Goal: Information Seeking & Learning: Understand process/instructions

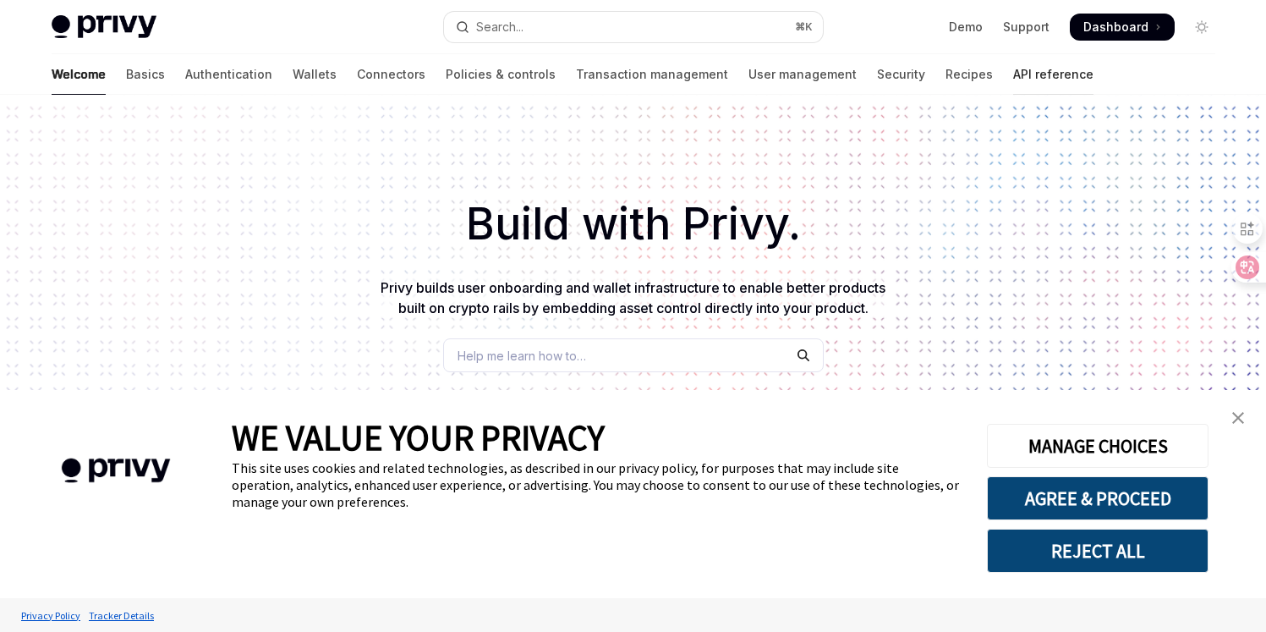
click at [1013, 75] on link "API reference" at bounding box center [1053, 74] width 80 height 41
type textarea "*"
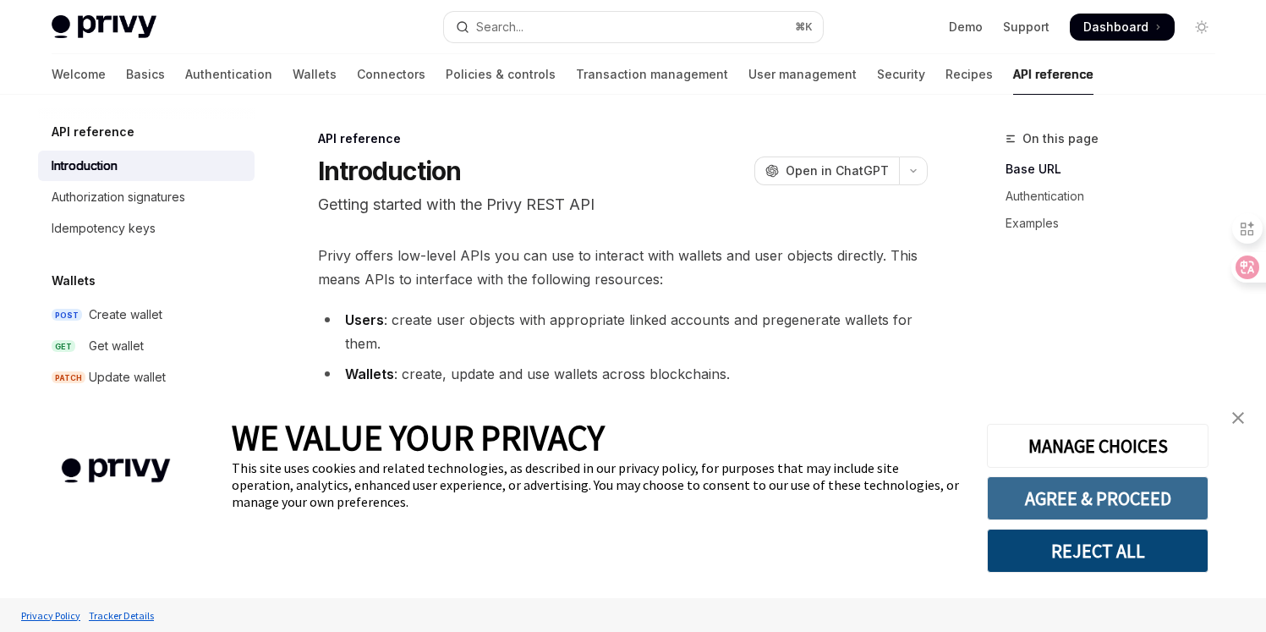
click at [1082, 497] on button "AGREE & PROCEED" at bounding box center [1098, 498] width 222 height 44
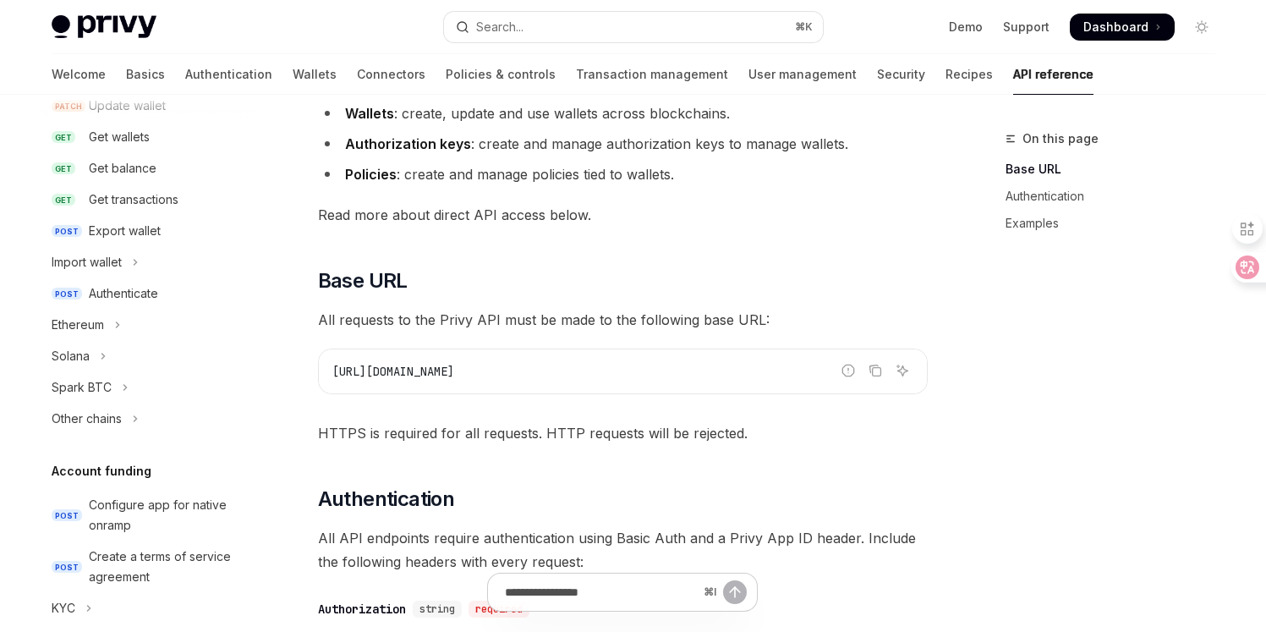
scroll to position [186, 0]
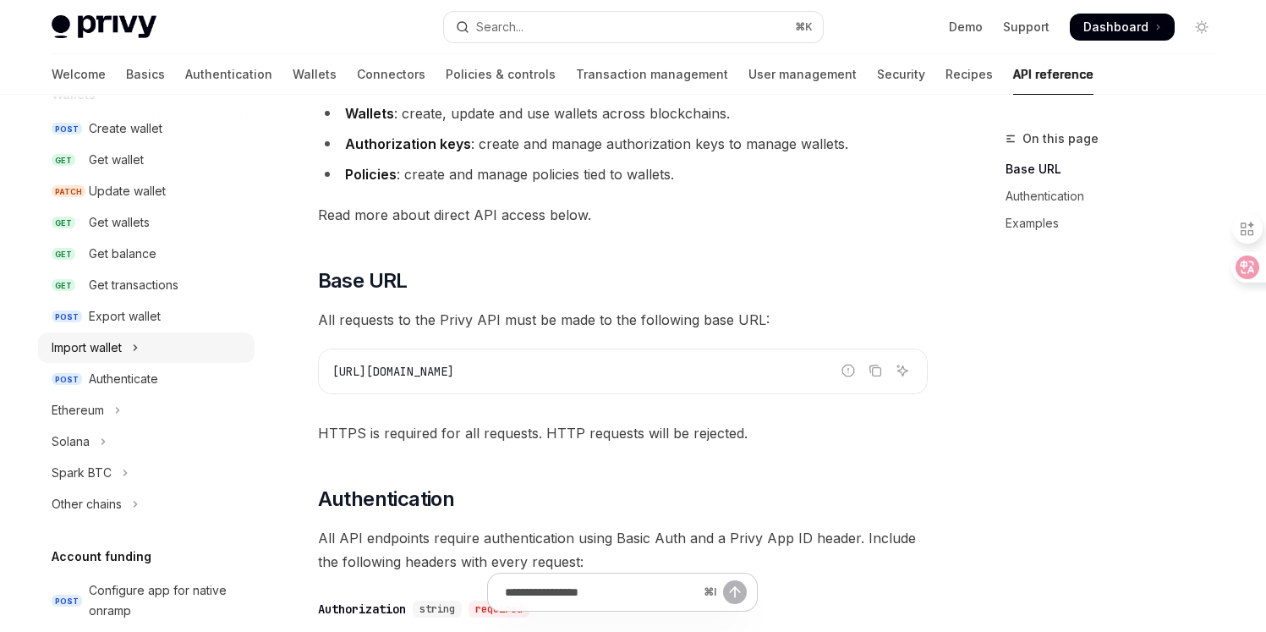
click at [143, 334] on button "Import wallet" at bounding box center [146, 347] width 217 height 30
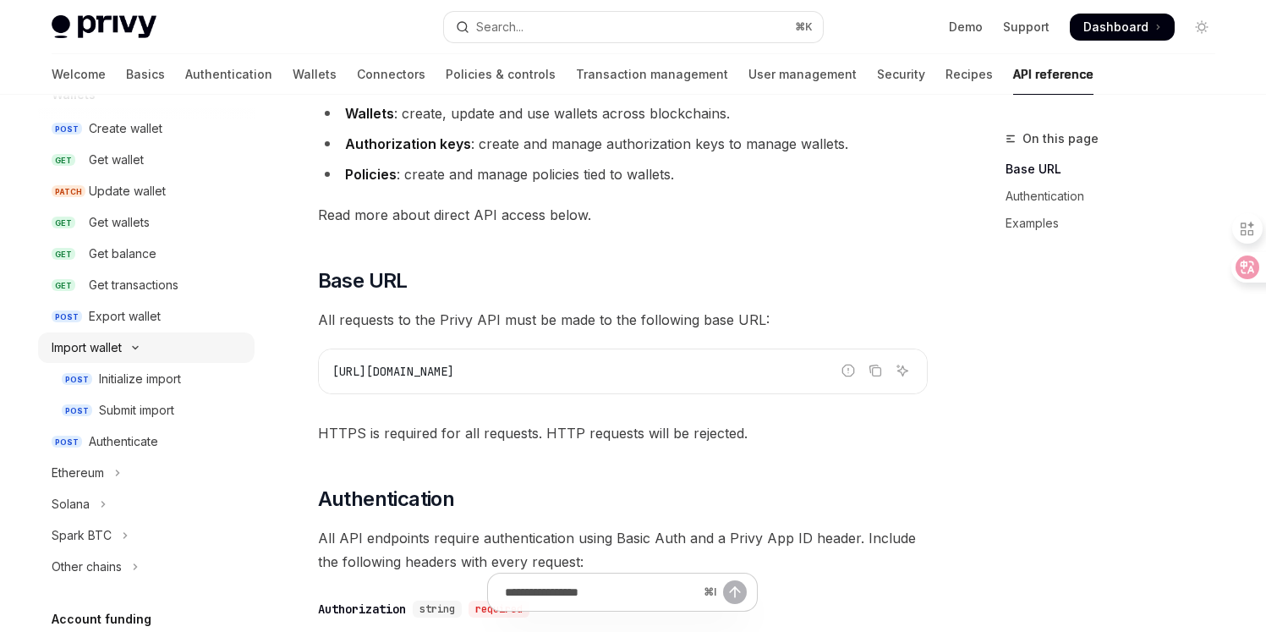
type textarea "*"
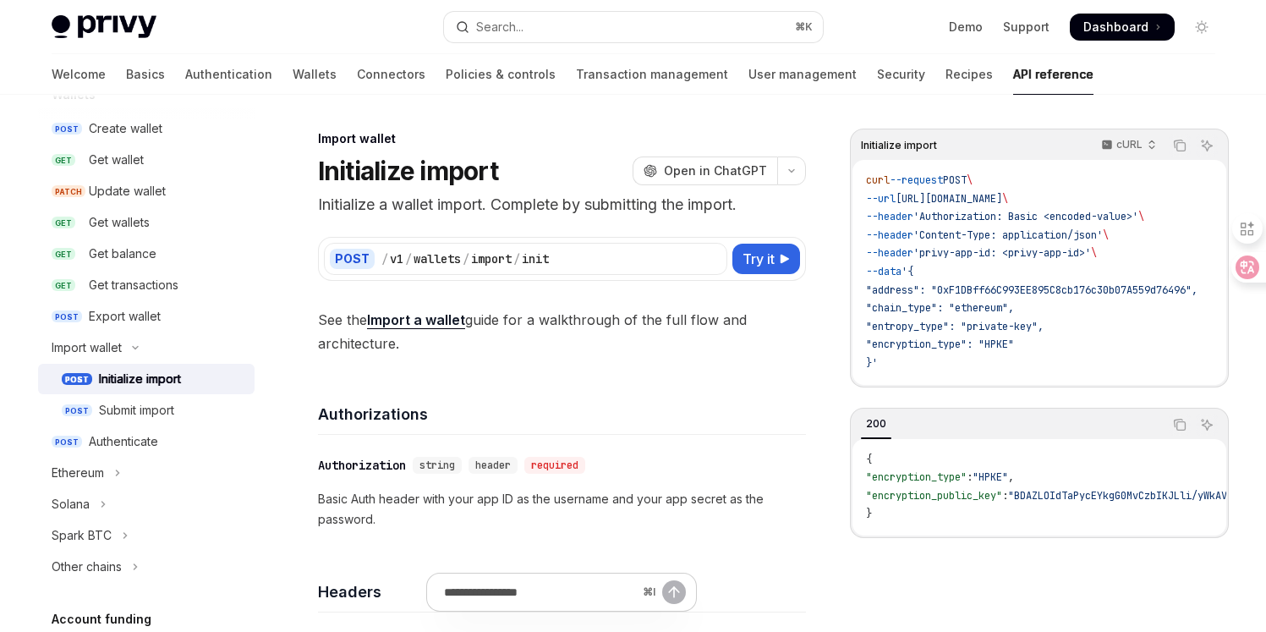
click at [409, 326] on link "Import a wallet" at bounding box center [416, 320] width 98 height 18
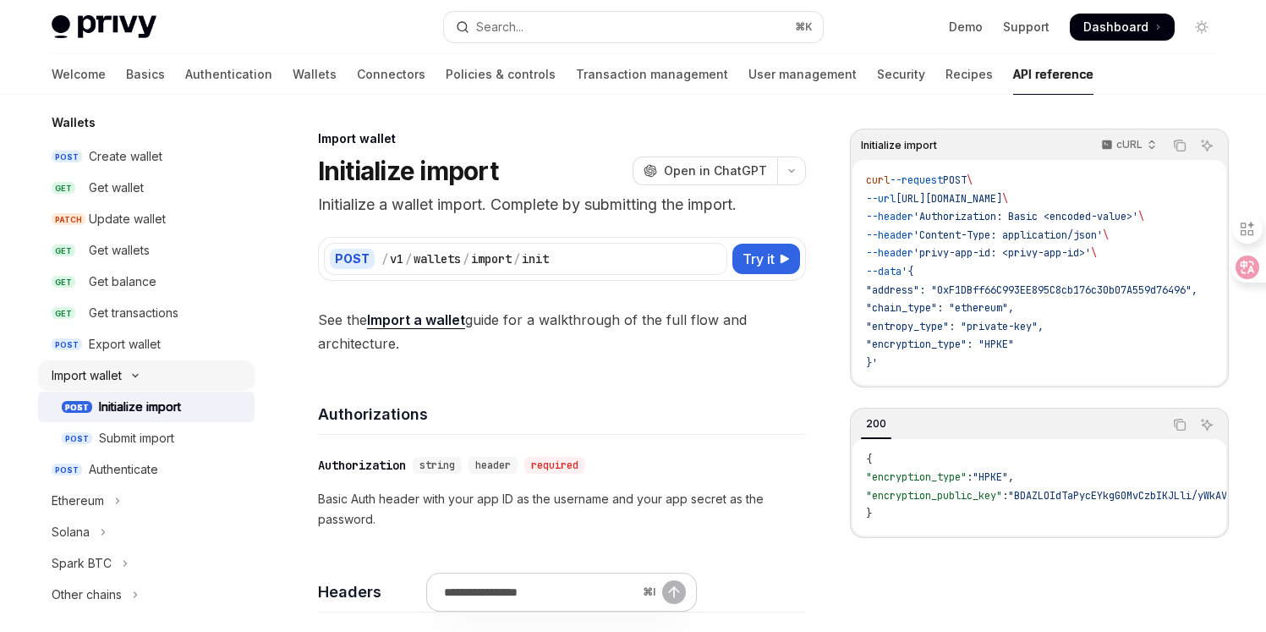
scroll to position [65, 0]
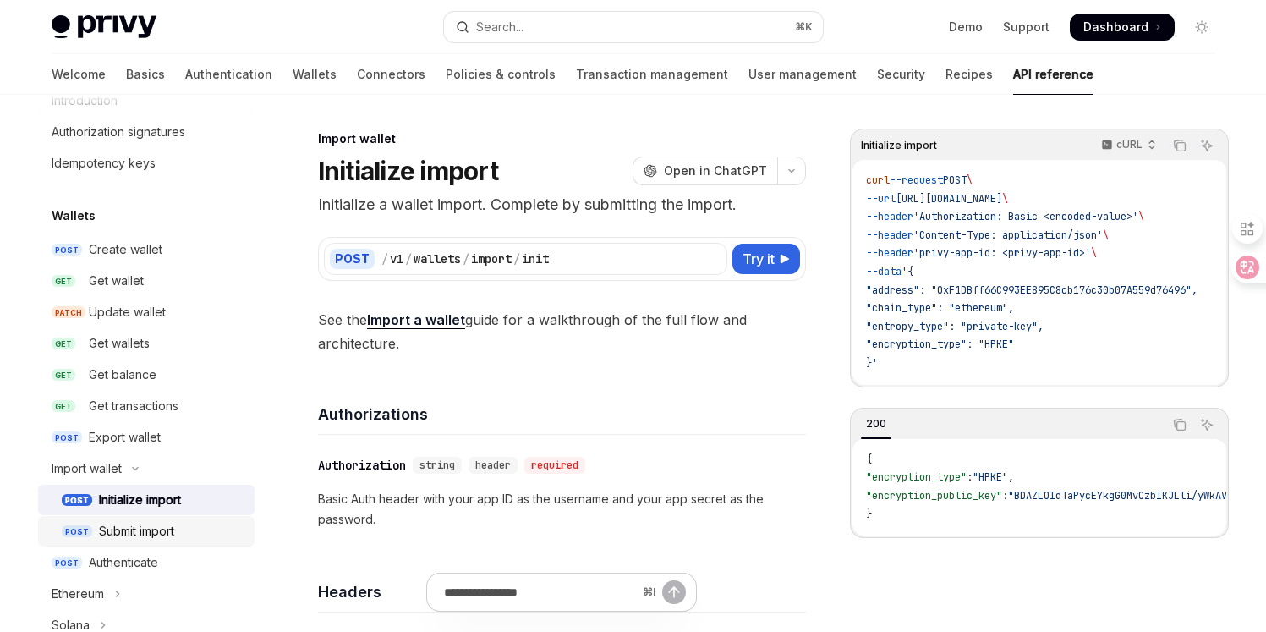
click at [179, 539] on div "Submit import" at bounding box center [171, 531] width 145 height 20
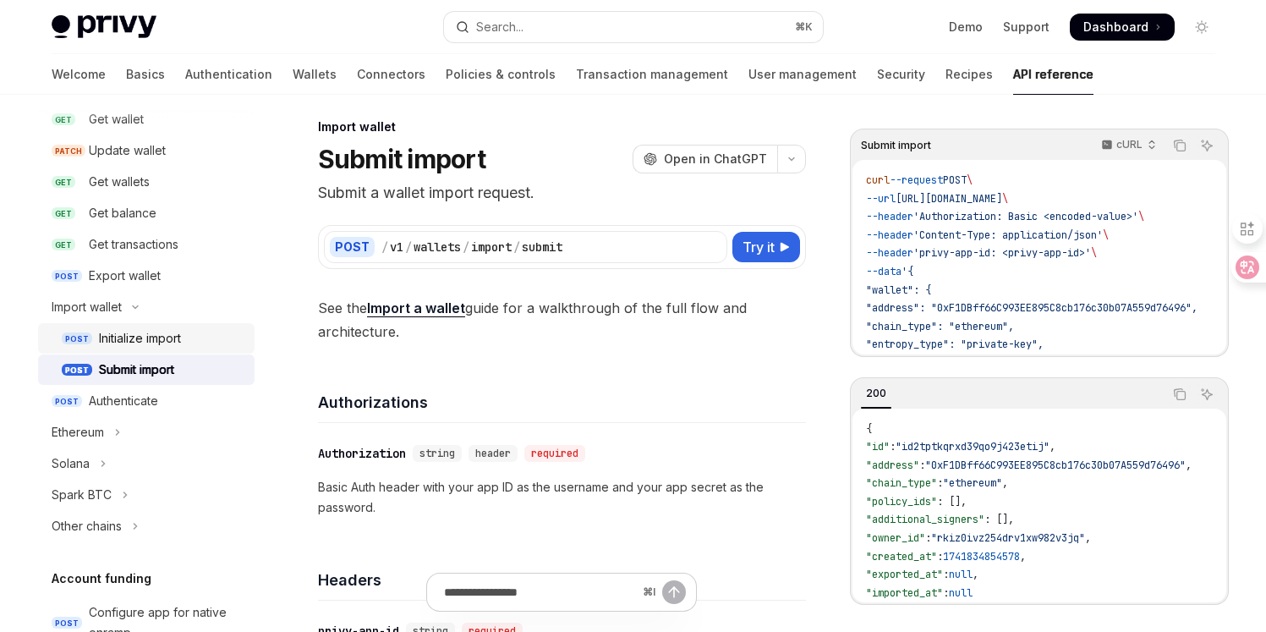
scroll to position [236, 0]
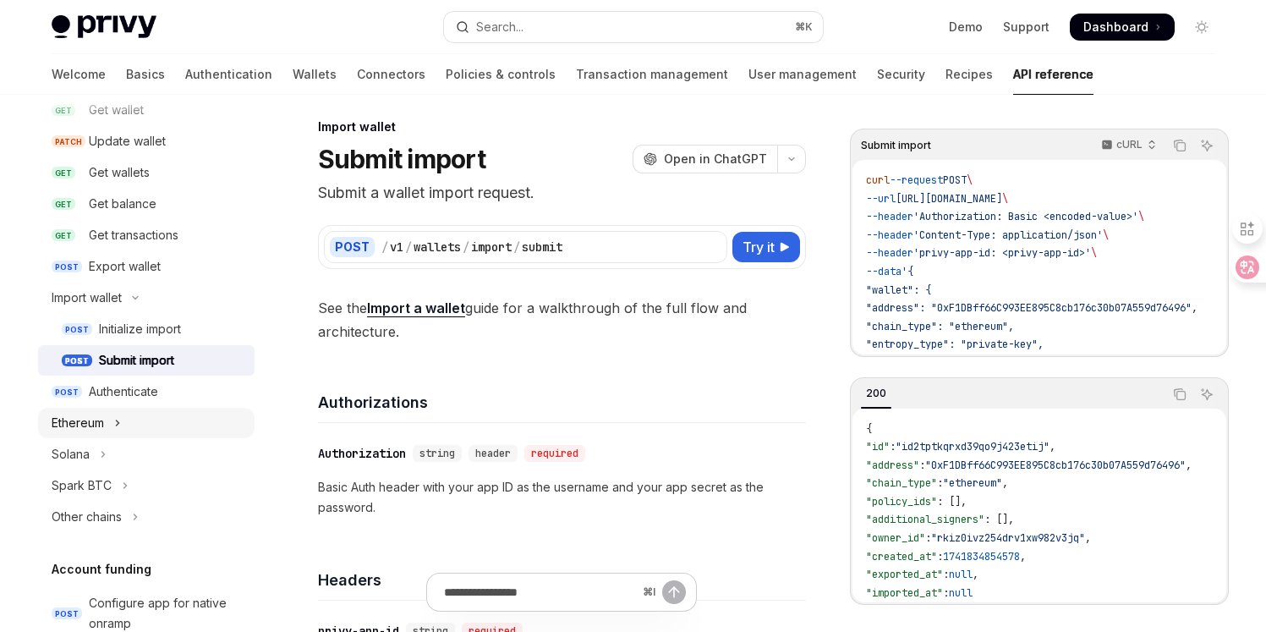
click at [146, 433] on button "Ethereum" at bounding box center [146, 423] width 217 height 30
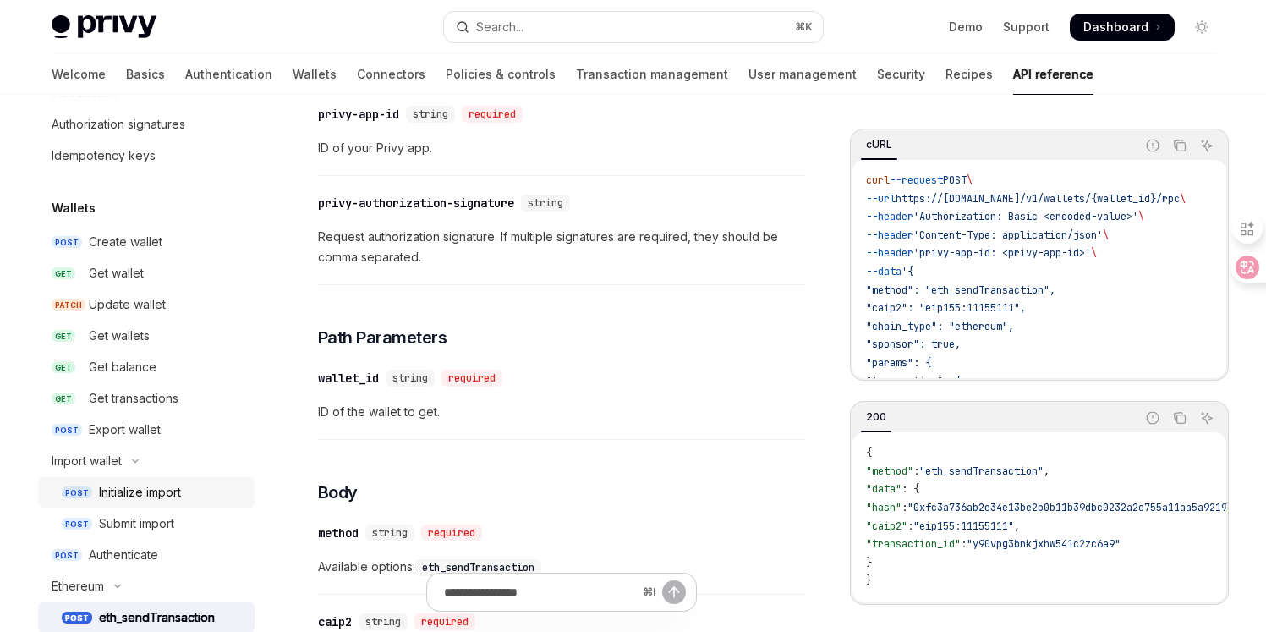
scroll to position [66, 0]
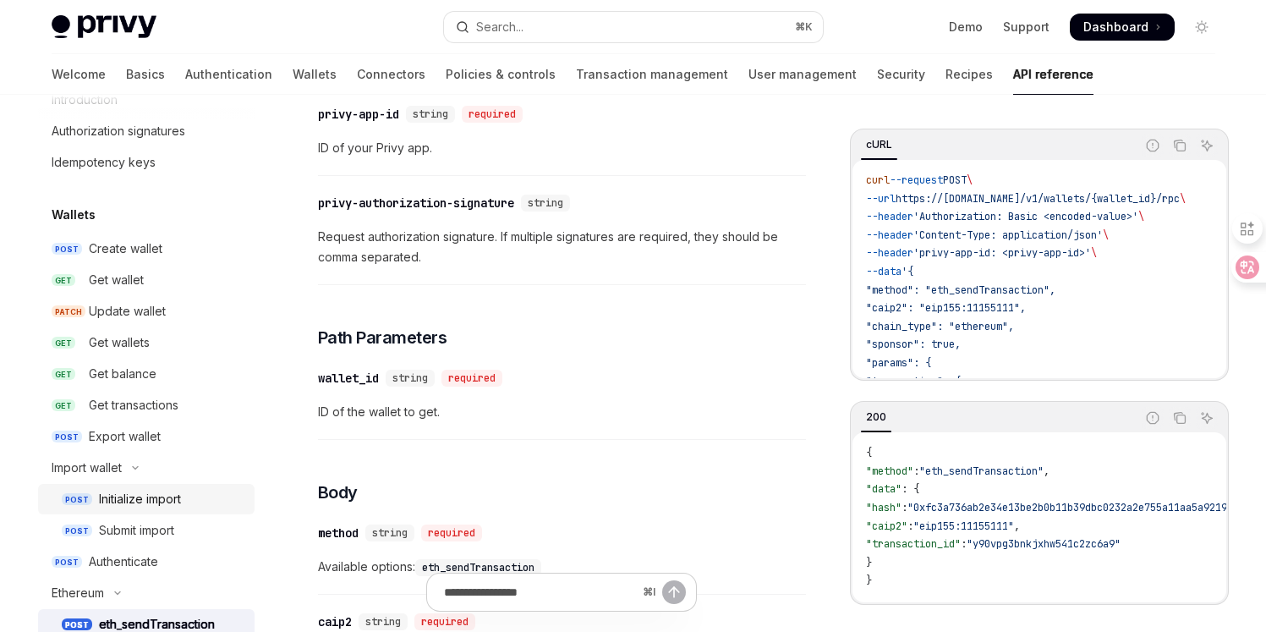
click at [154, 489] on div "Initialize import" at bounding box center [140, 499] width 82 height 20
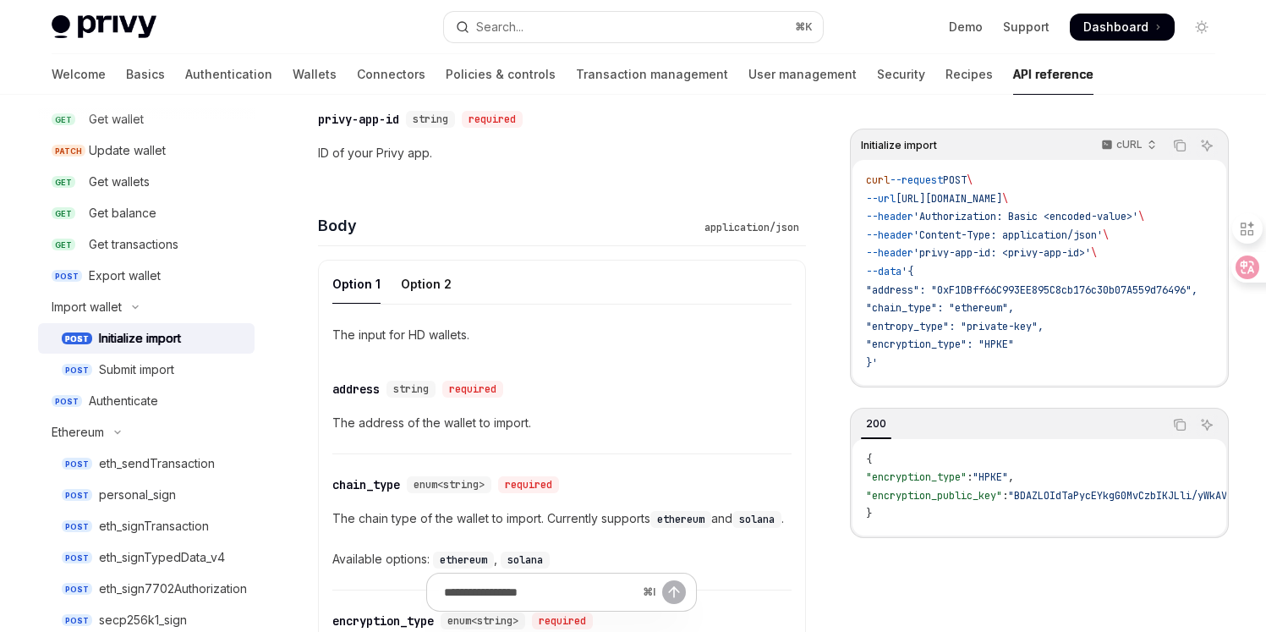
scroll to position [560, 0]
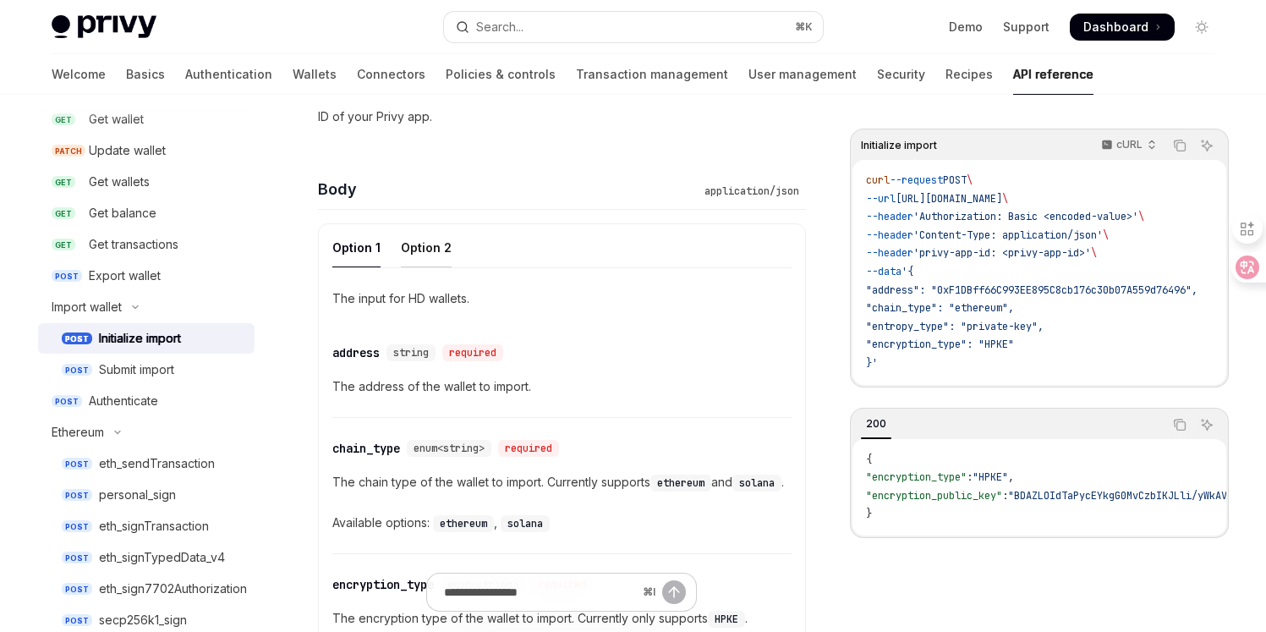
click at [436, 248] on div "Option 2" at bounding box center [426, 248] width 51 height 40
click at [361, 260] on div "Option 1" at bounding box center [356, 248] width 48 height 40
click at [981, 299] on code "curl --request POST \ --url https://api.privy.io/v1/wallets/import/init \ --hea…" at bounding box center [1052, 272] width 372 height 201
click at [979, 315] on span ""chain_type": "ethereum"," at bounding box center [940, 308] width 148 height 14
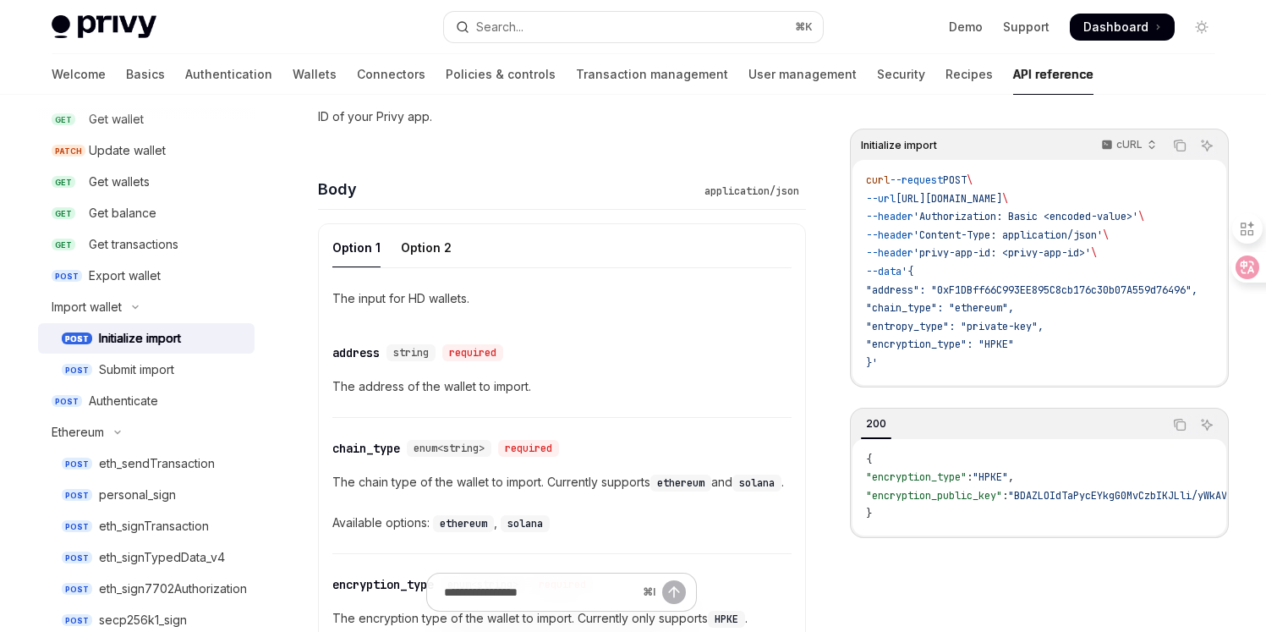
click at [973, 484] on span ":" at bounding box center [970, 477] width 6 height 14
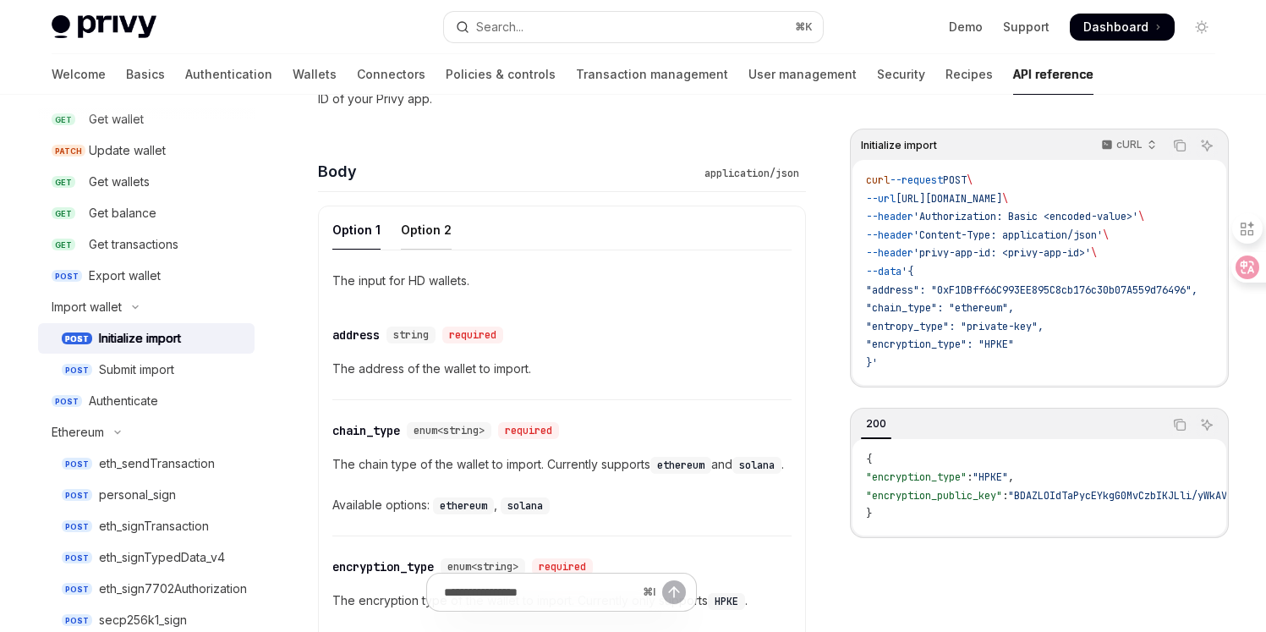
click at [431, 236] on div "Option 2" at bounding box center [426, 230] width 51 height 40
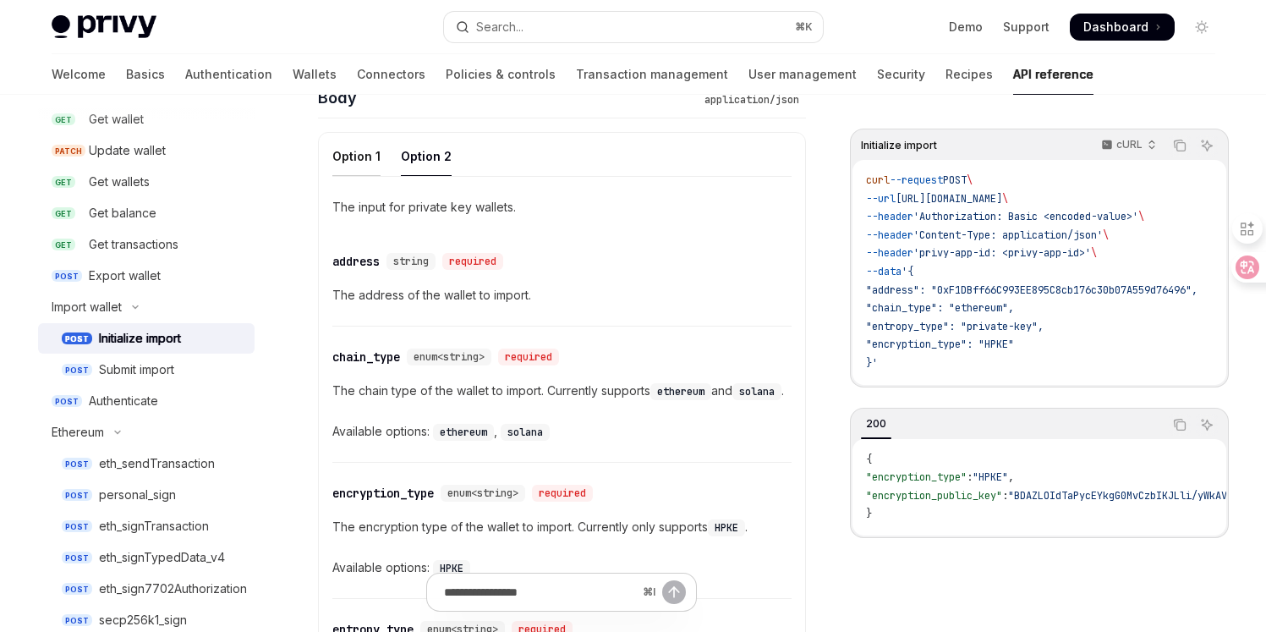
click at [360, 162] on div "Option 1" at bounding box center [356, 156] width 48 height 40
click at [420, 158] on div "Option 2" at bounding box center [426, 156] width 51 height 40
click at [365, 153] on div "Option 1" at bounding box center [356, 156] width 48 height 40
click at [431, 153] on div "Option 2" at bounding box center [426, 156] width 51 height 40
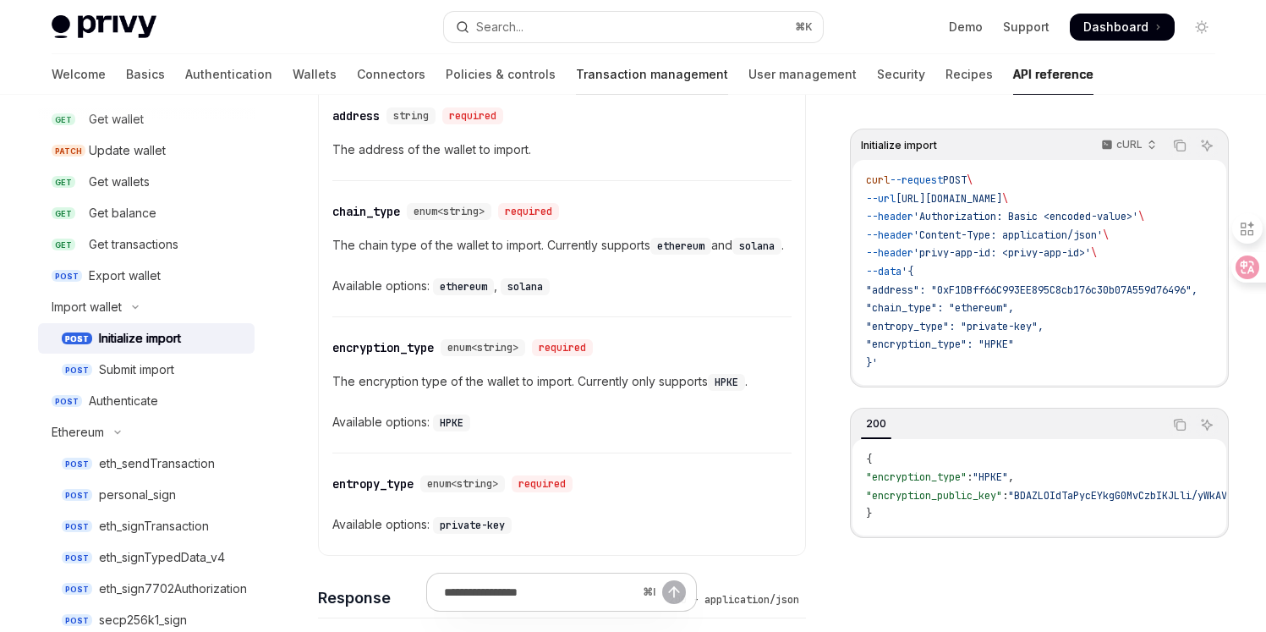
scroll to position [815, 0]
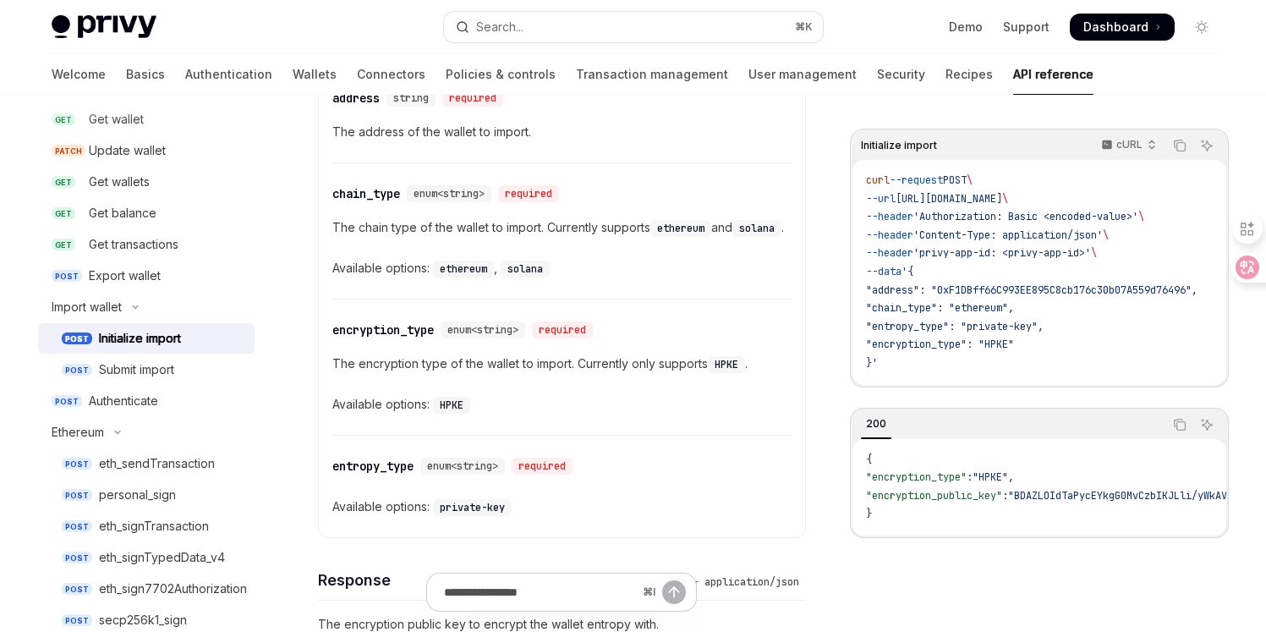
click at [437, 414] on code "HPKE" at bounding box center [451, 405] width 37 height 17
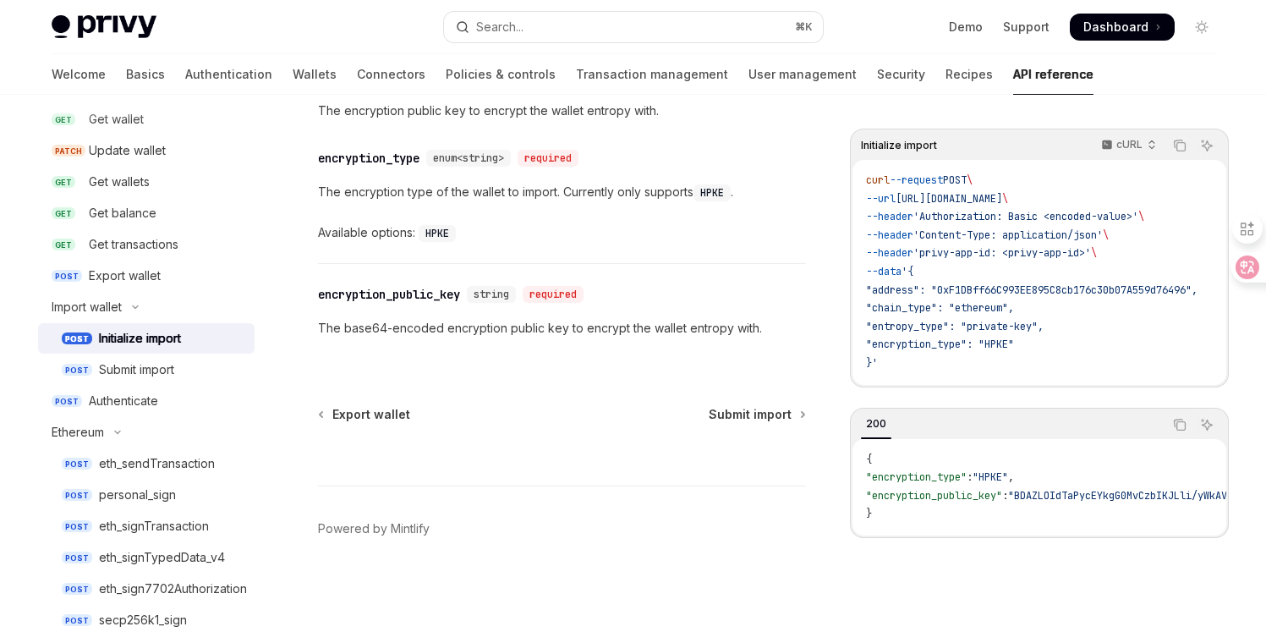
scroll to position [1291, 0]
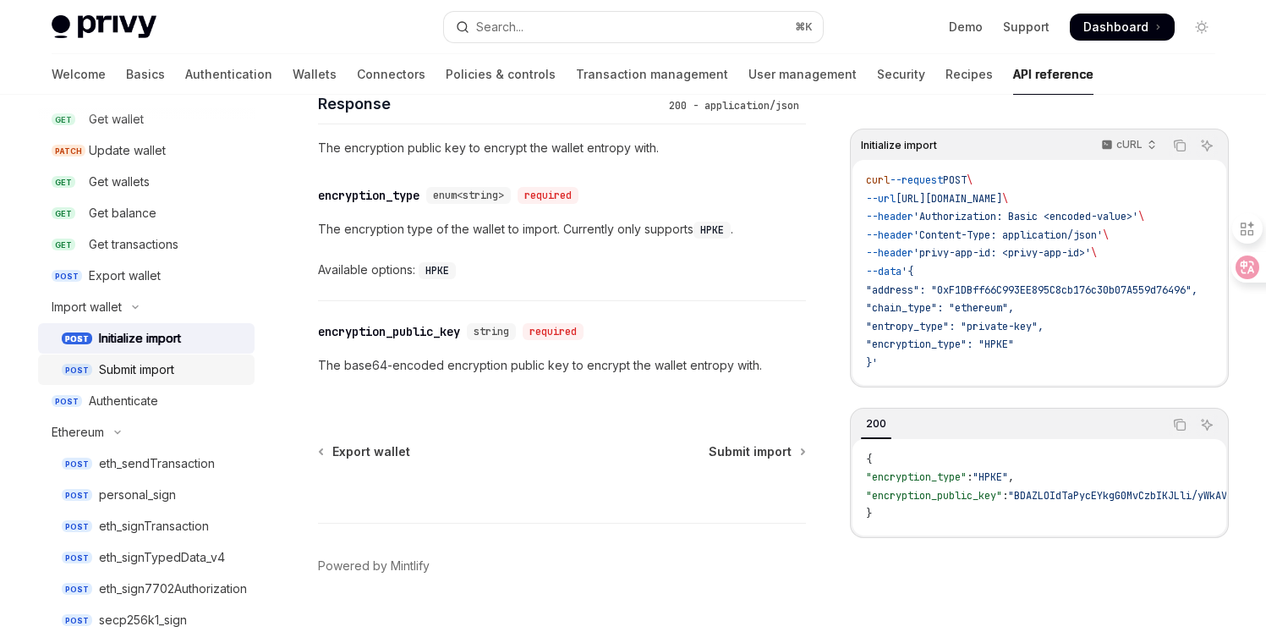
click at [137, 371] on div "Submit import" at bounding box center [136, 369] width 75 height 20
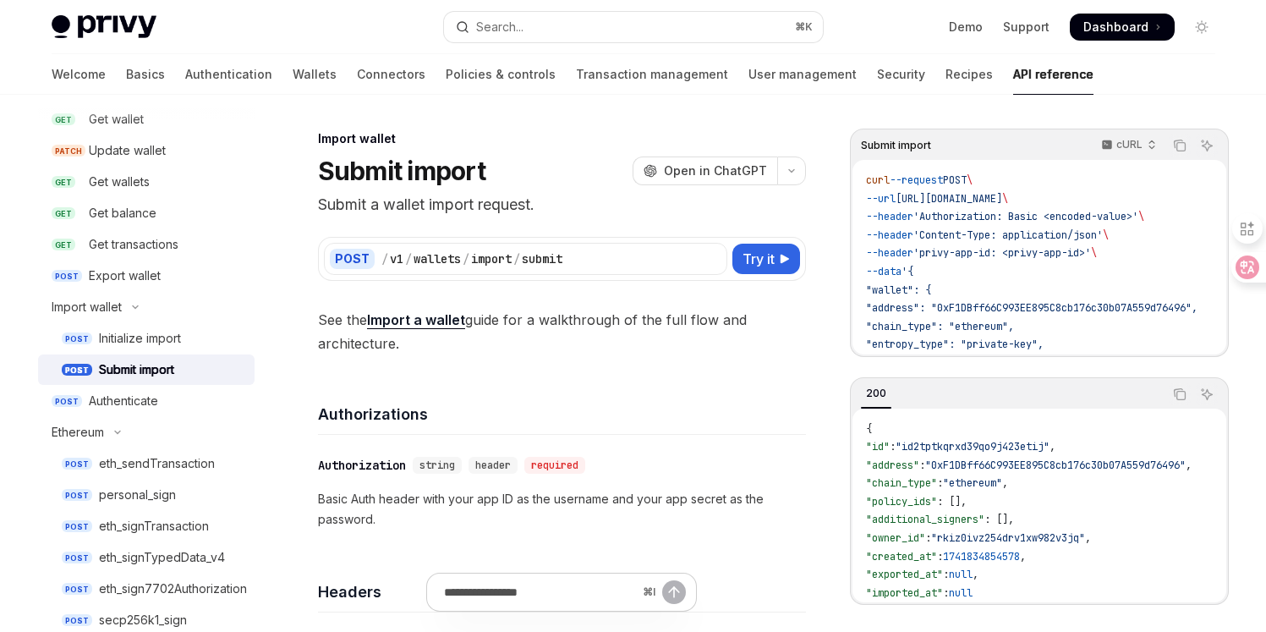
type textarea "*"
click at [424, 325] on link "Import a wallet" at bounding box center [416, 320] width 98 height 18
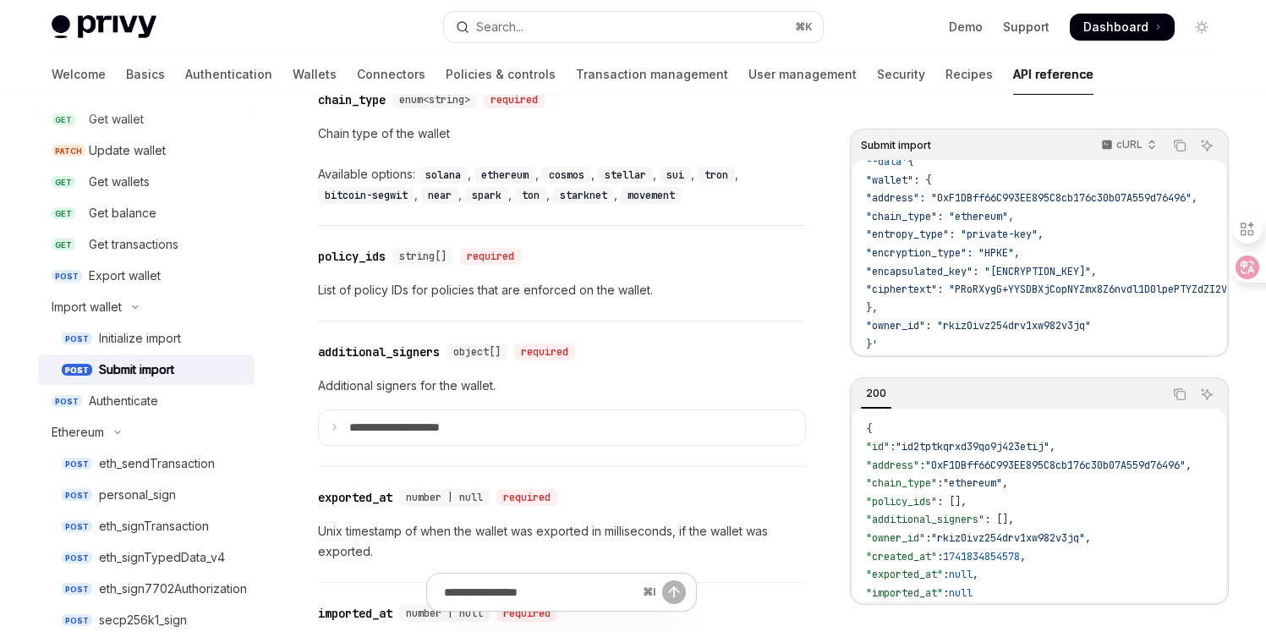
scroll to position [1797, 0]
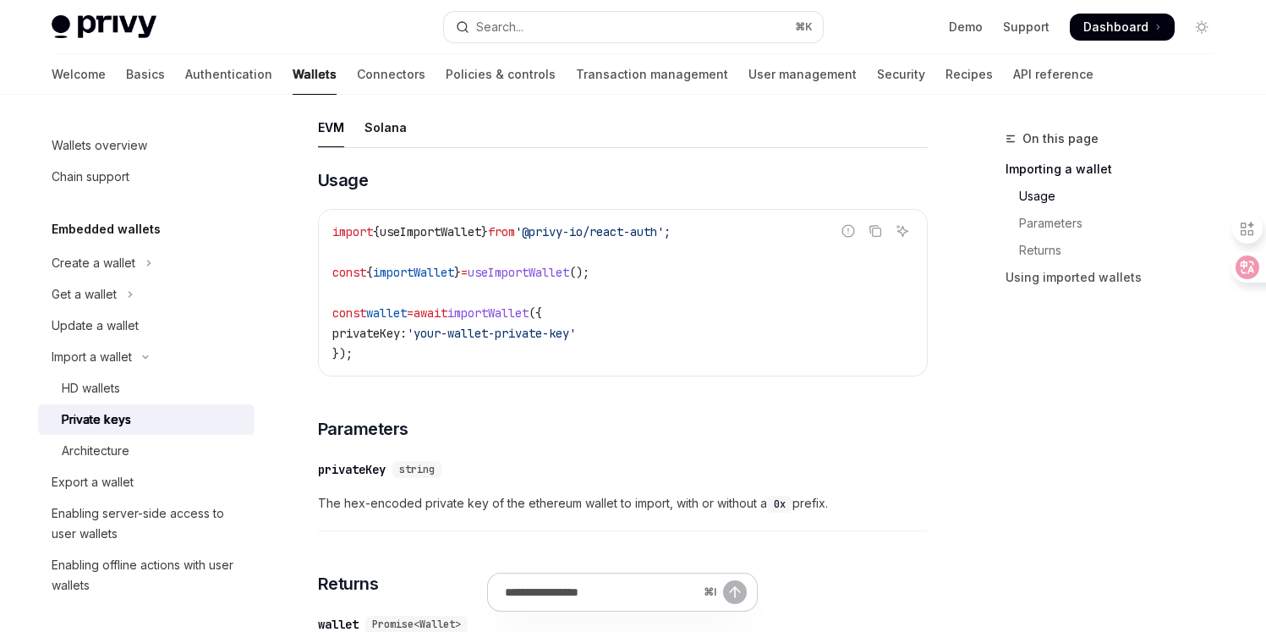
scroll to position [436, 0]
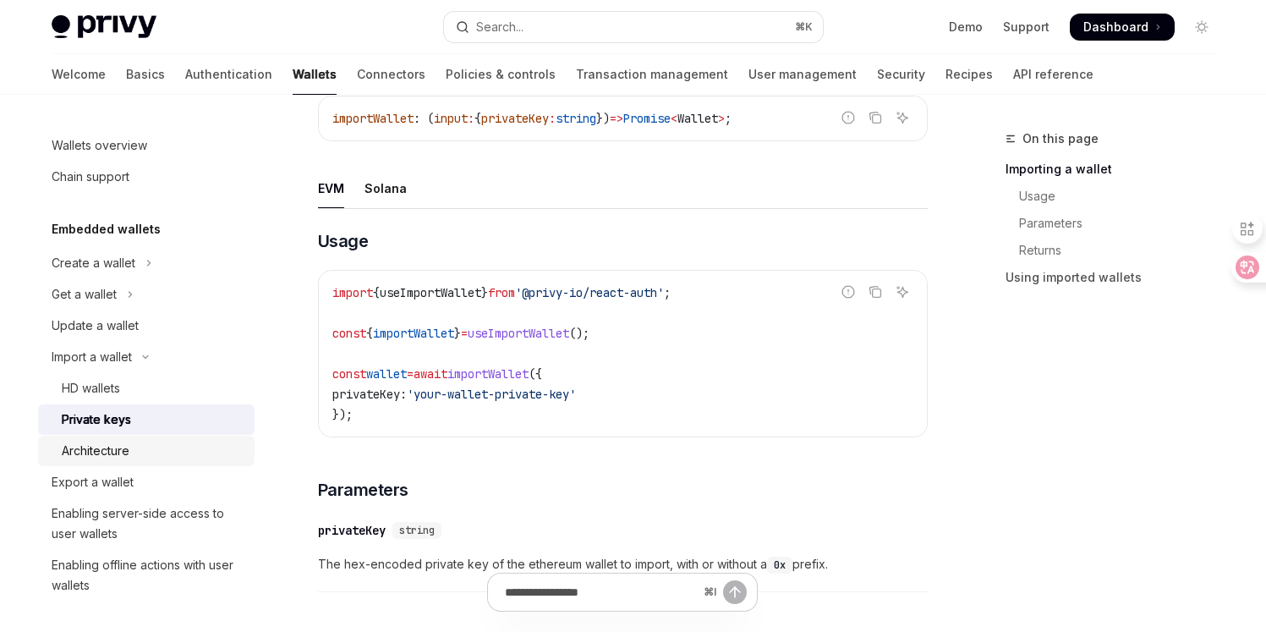
click at [217, 438] on link "Architecture" at bounding box center [146, 451] width 217 height 30
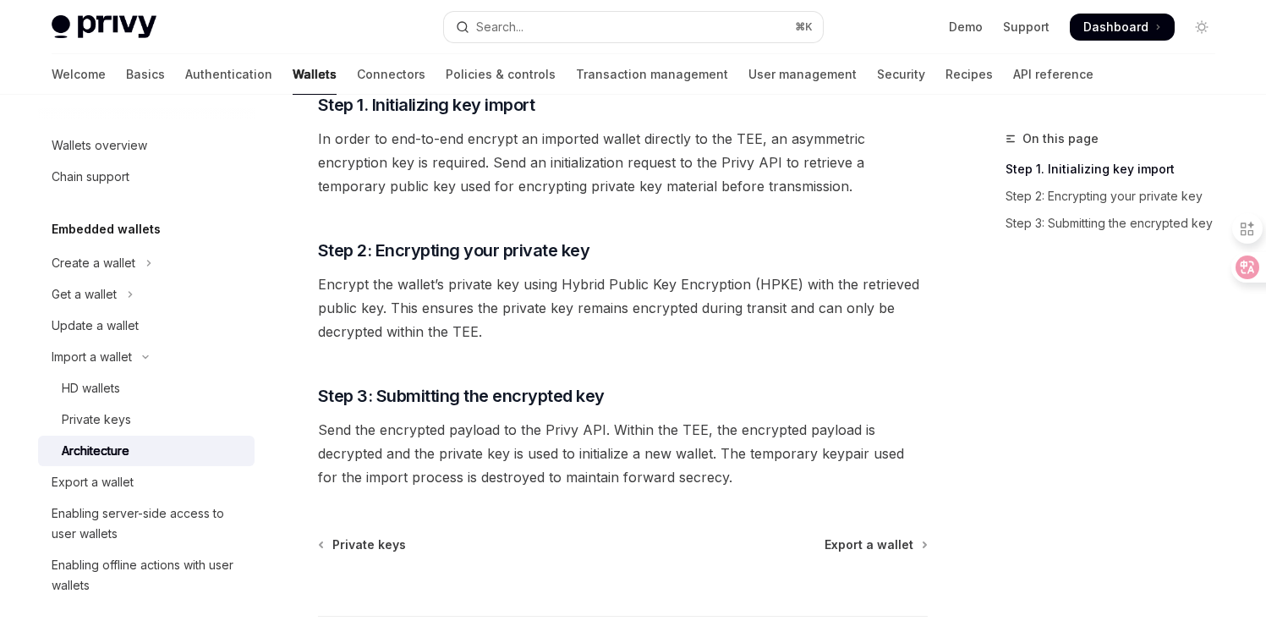
scroll to position [288, 0]
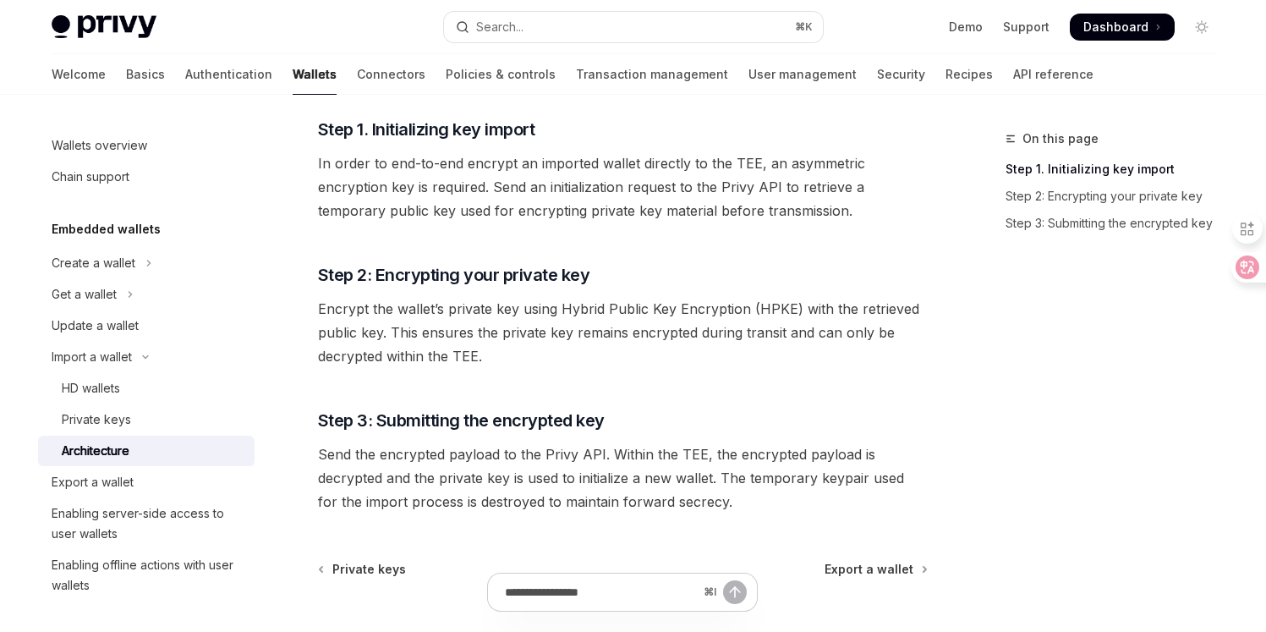
click at [564, 205] on span "In order to end-to-end encrypt an imported wallet directly to the TEE, an asymm…" at bounding box center [623, 186] width 610 height 71
click at [562, 191] on span "In order to end-to-end encrypt an imported wallet directly to the TEE, an asymm…" at bounding box center [623, 186] width 610 height 71
click at [537, 358] on span "Encrypt the wallet’s private key using Hybrid Public Key Encryption (HPKE) with…" at bounding box center [623, 332] width 610 height 71
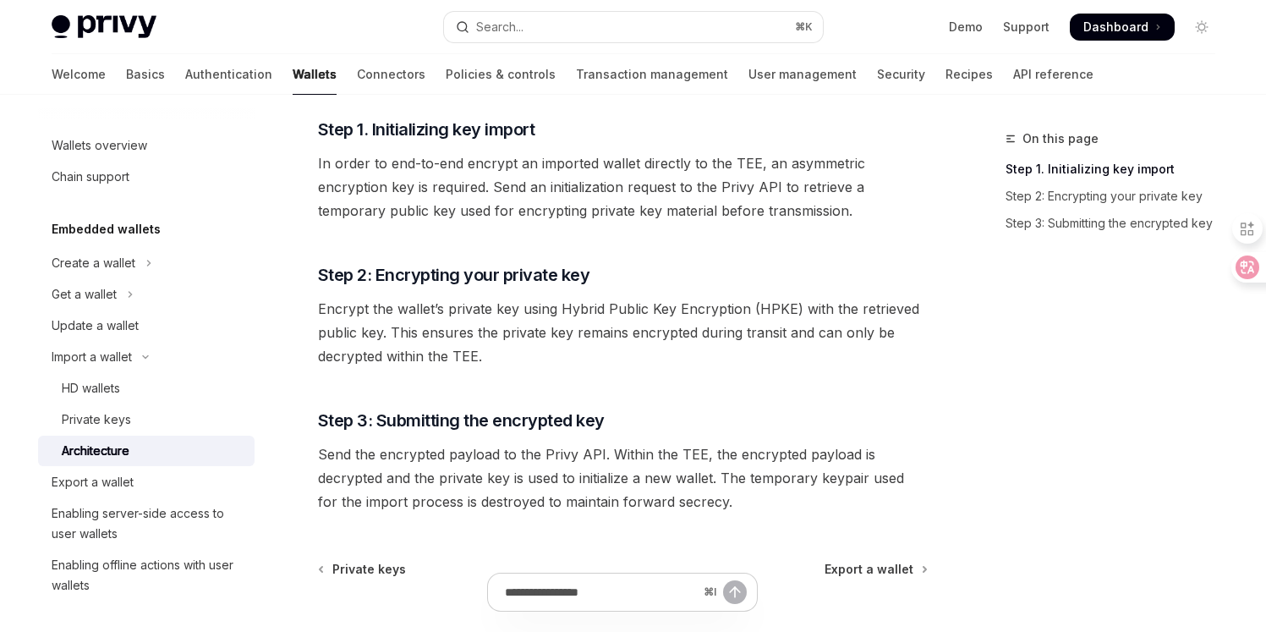
click at [537, 358] on span "Encrypt the wallet’s private key using Hybrid Public Key Encryption (HPKE) with…" at bounding box center [623, 332] width 610 height 71
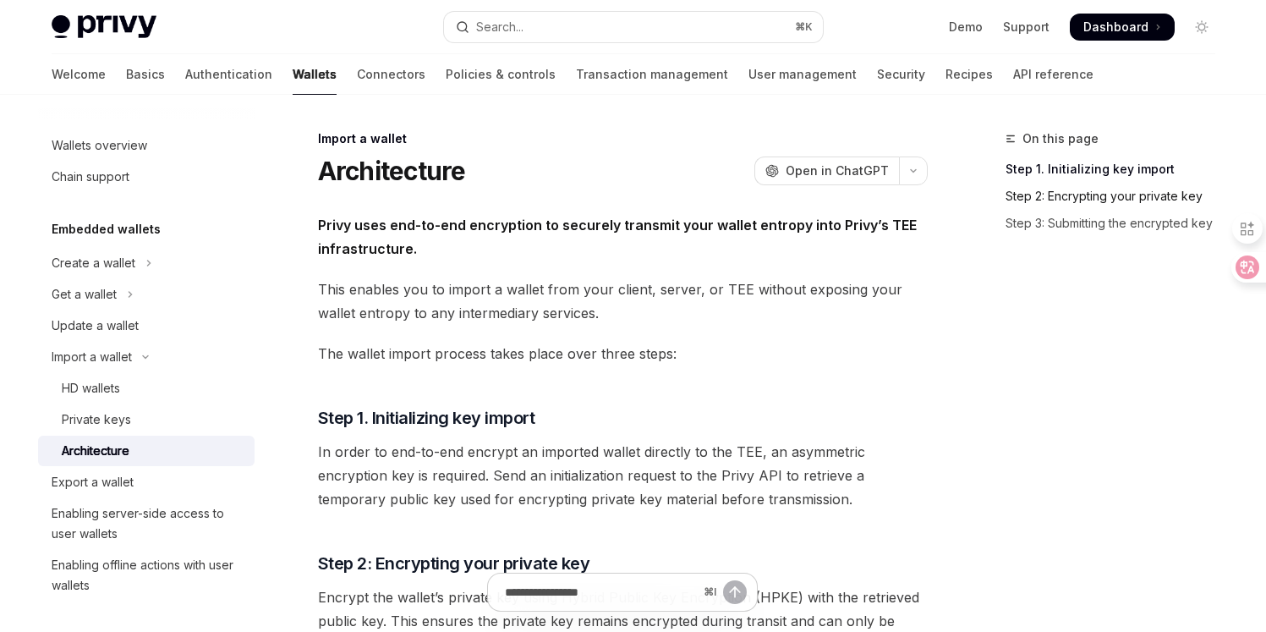
click at [1132, 197] on link "Step 2: Encrypting your private key" at bounding box center [1117, 196] width 223 height 27
click at [946, 75] on link "Recipes" at bounding box center [969, 74] width 47 height 41
type textarea "*"
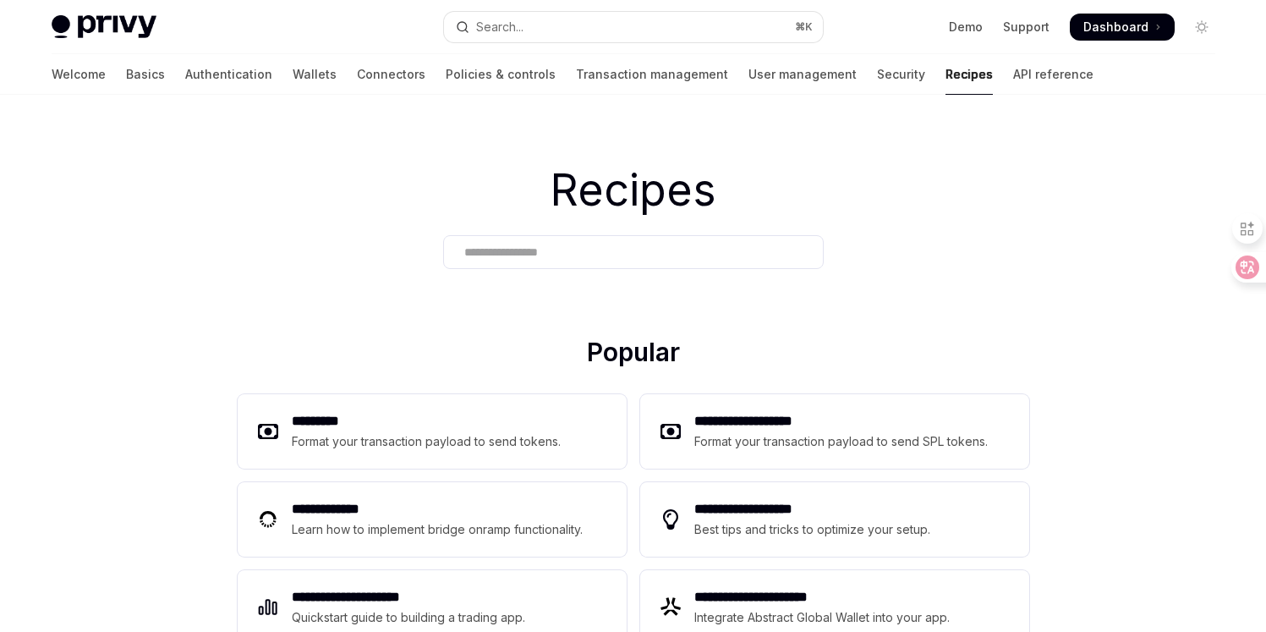
click at [549, 255] on input "text" at bounding box center [633, 253] width 338 height 18
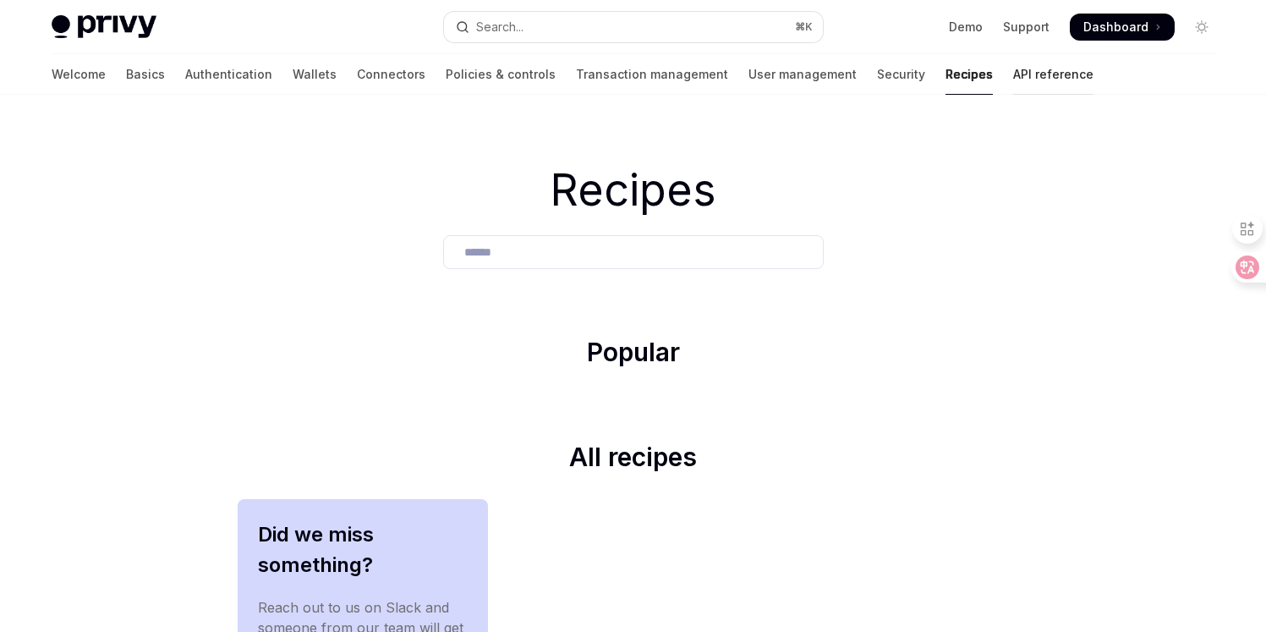
type input "******"
click at [1013, 71] on link "API reference" at bounding box center [1053, 74] width 80 height 41
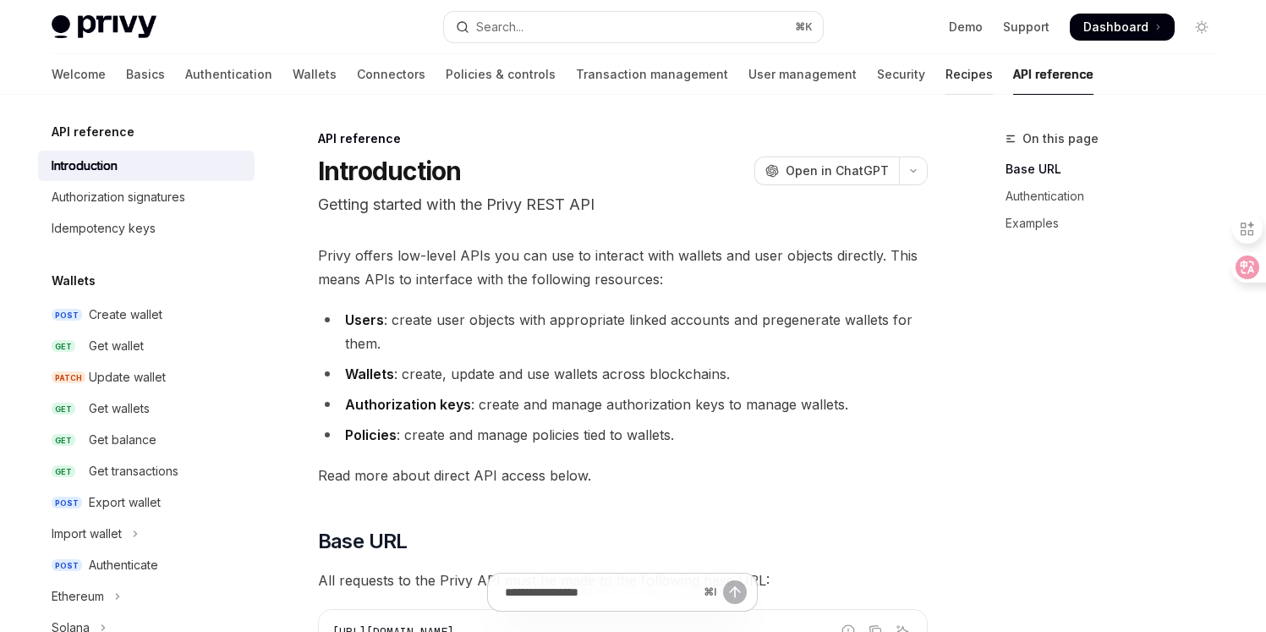
click at [946, 74] on link "Recipes" at bounding box center [969, 74] width 47 height 41
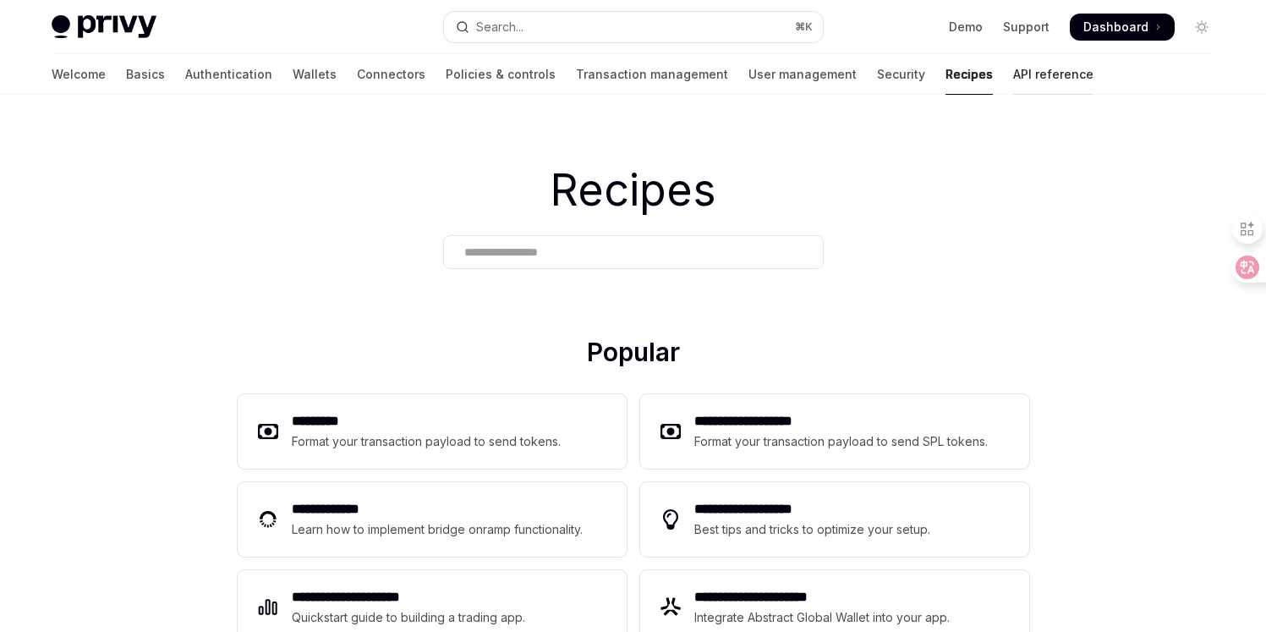
click at [1013, 66] on link "API reference" at bounding box center [1053, 74] width 80 height 41
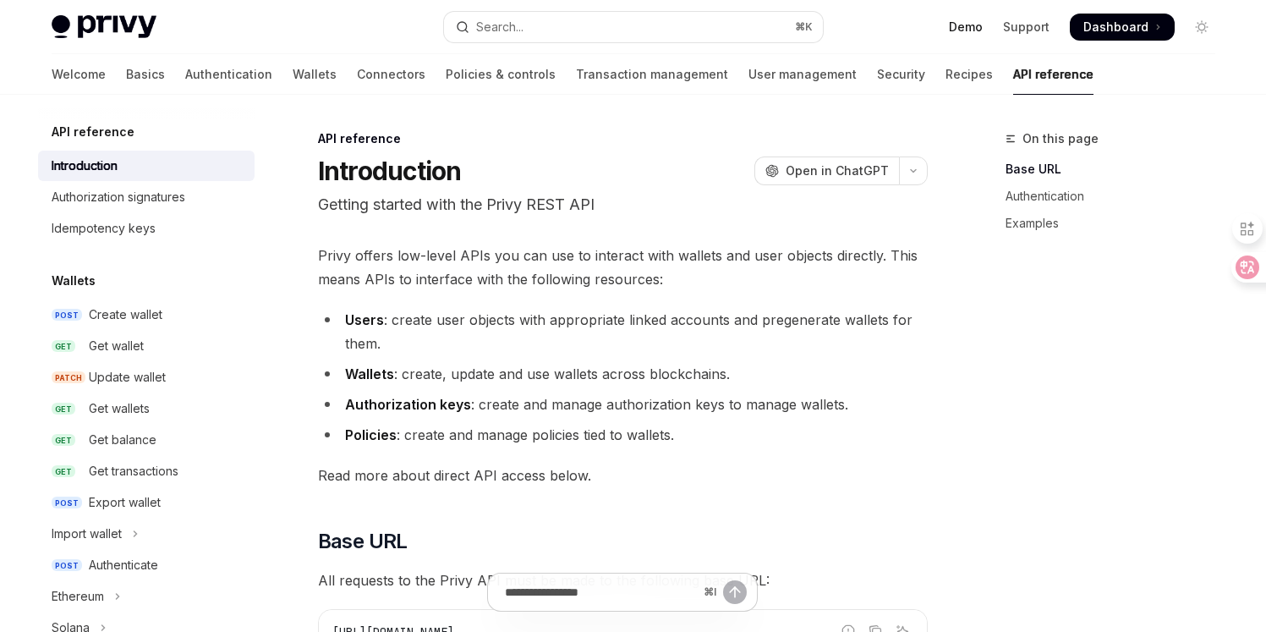
click at [973, 31] on link "Demo" at bounding box center [966, 27] width 34 height 17
click at [126, 71] on link "Basics" at bounding box center [145, 74] width 39 height 41
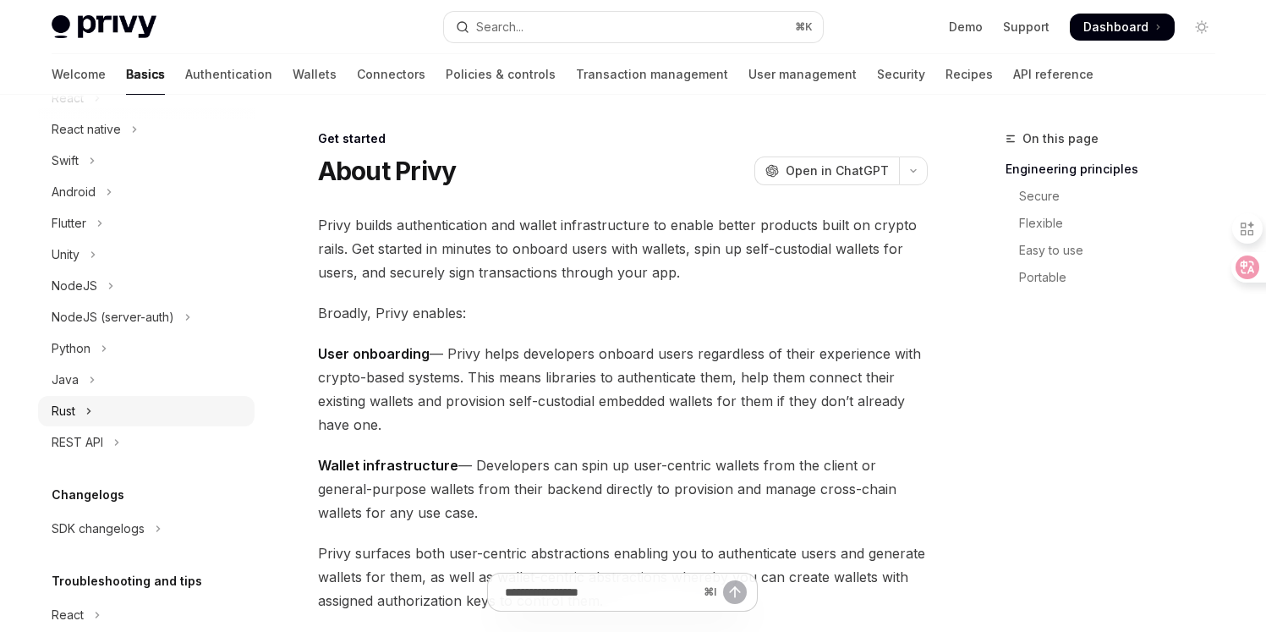
scroll to position [200, 0]
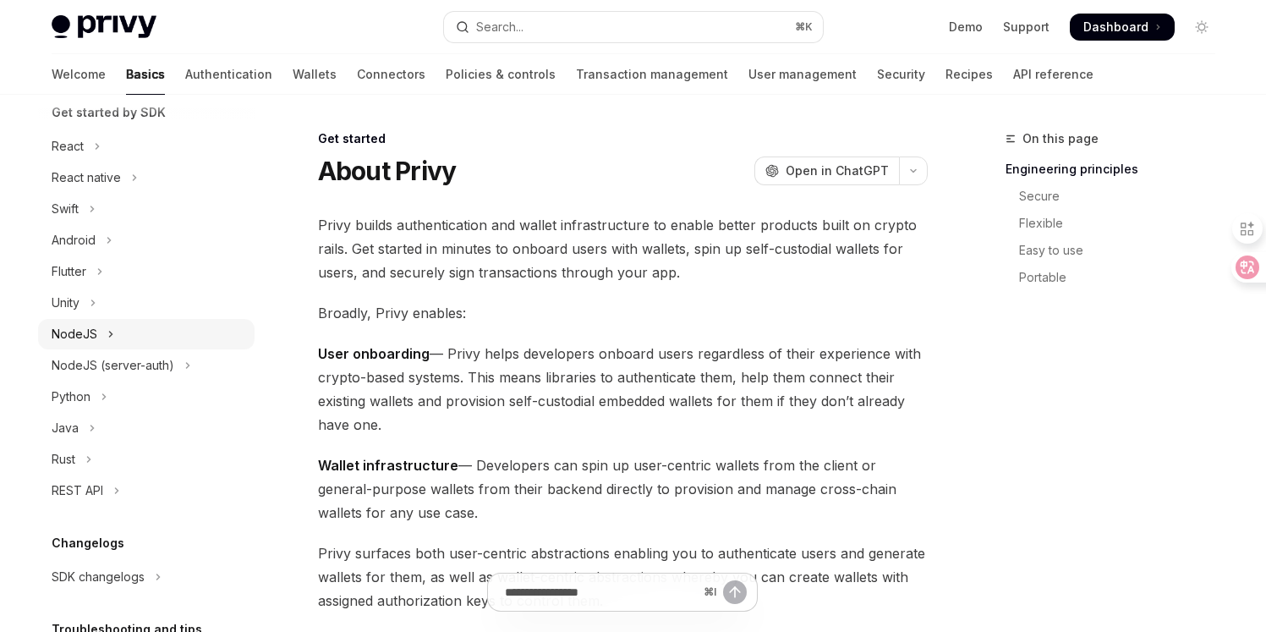
click at [139, 322] on button "NodeJS" at bounding box center [146, 334] width 217 height 30
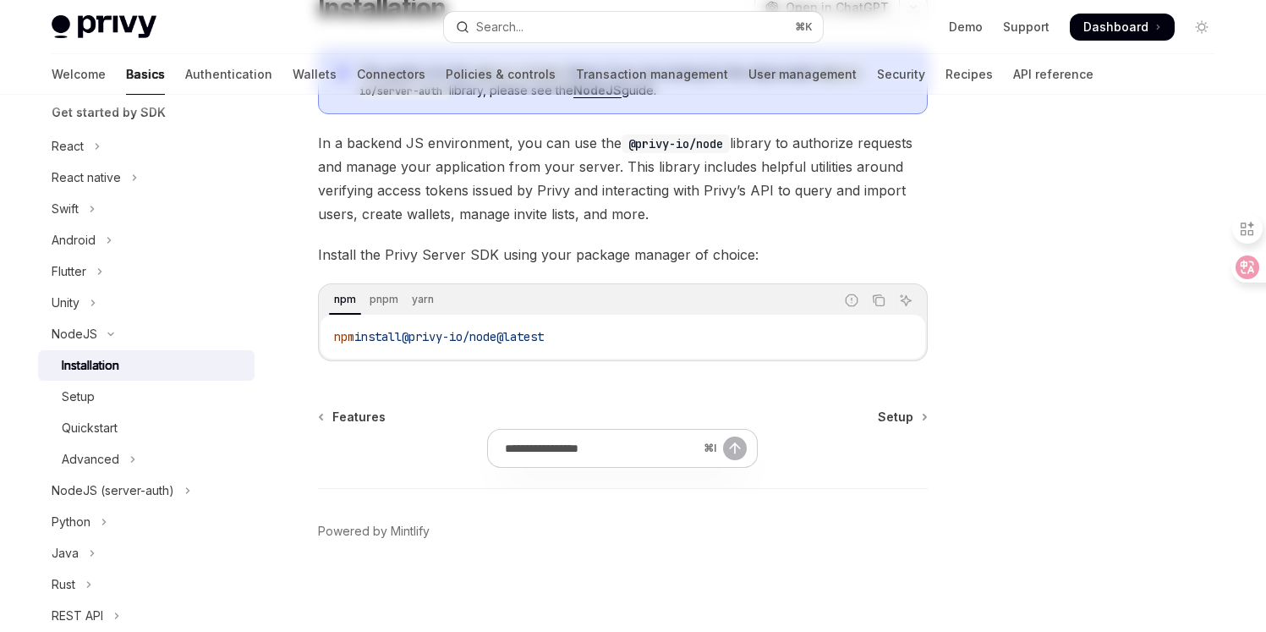
scroll to position [165, 0]
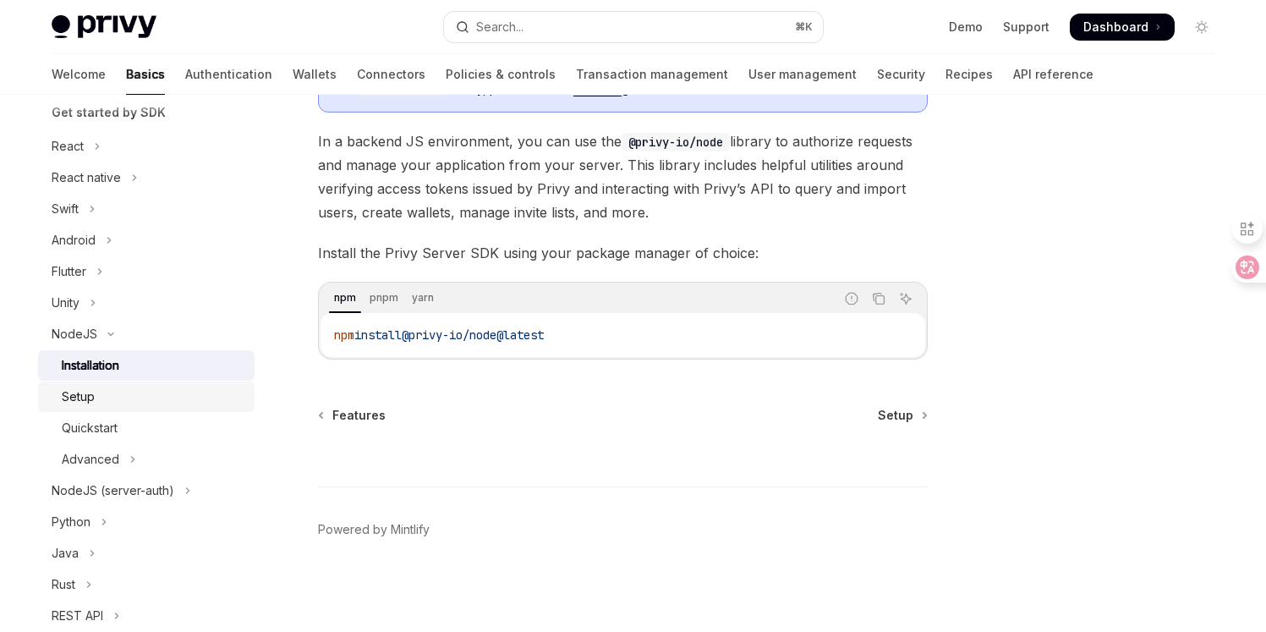
click at [144, 392] on div "Setup" at bounding box center [153, 397] width 183 height 20
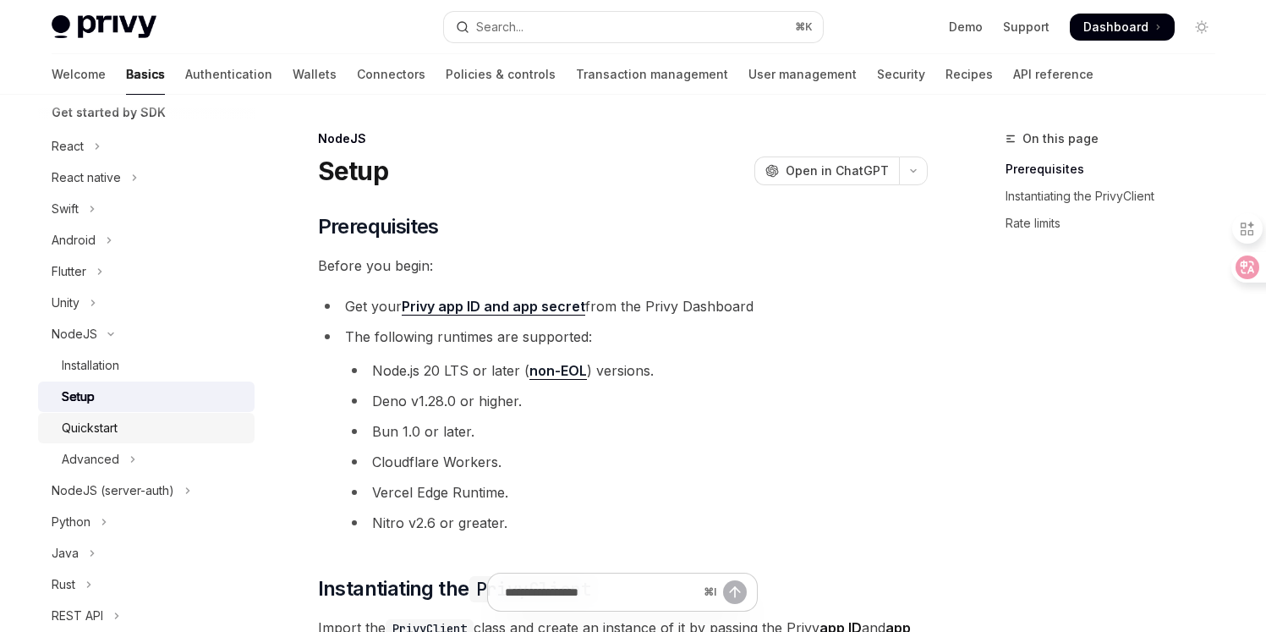
click at [142, 425] on div "Quickstart" at bounding box center [153, 428] width 183 height 20
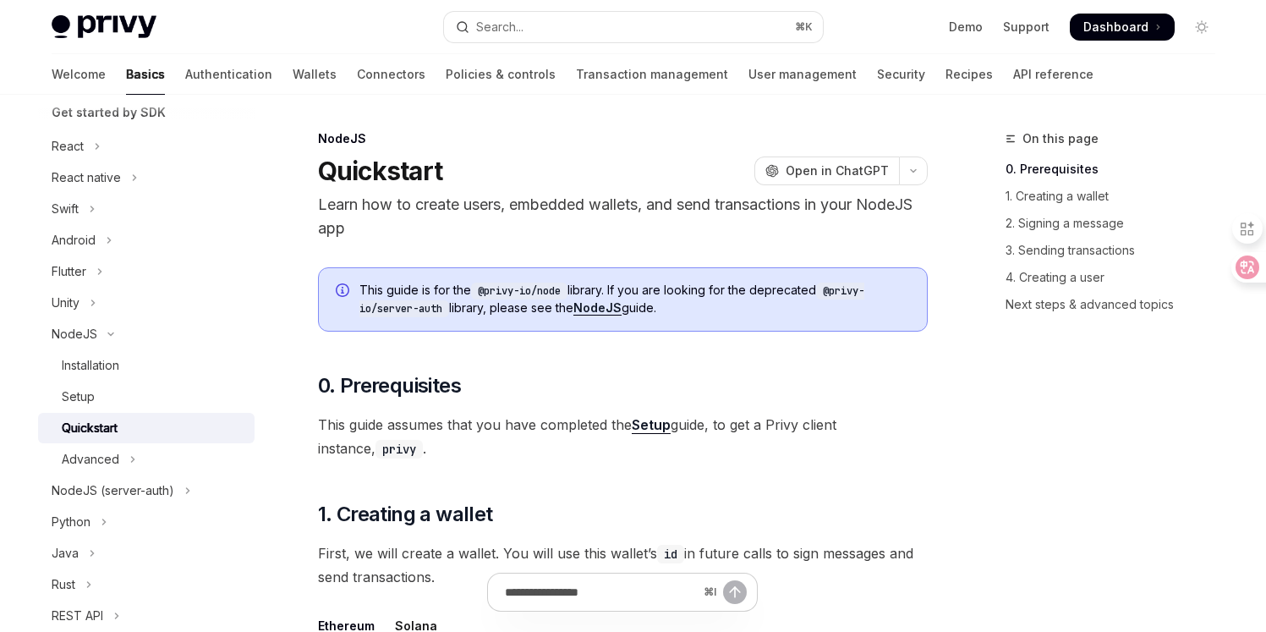
click at [613, 310] on link "NodeJS" at bounding box center [597, 307] width 48 height 15
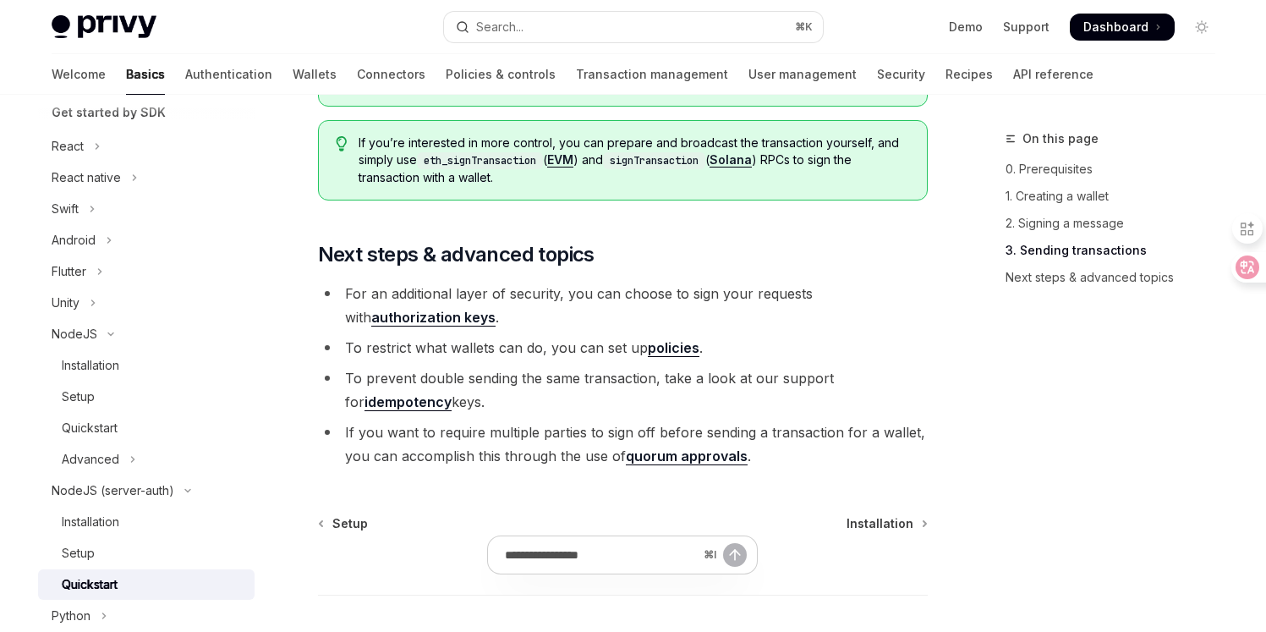
scroll to position [1999, 0]
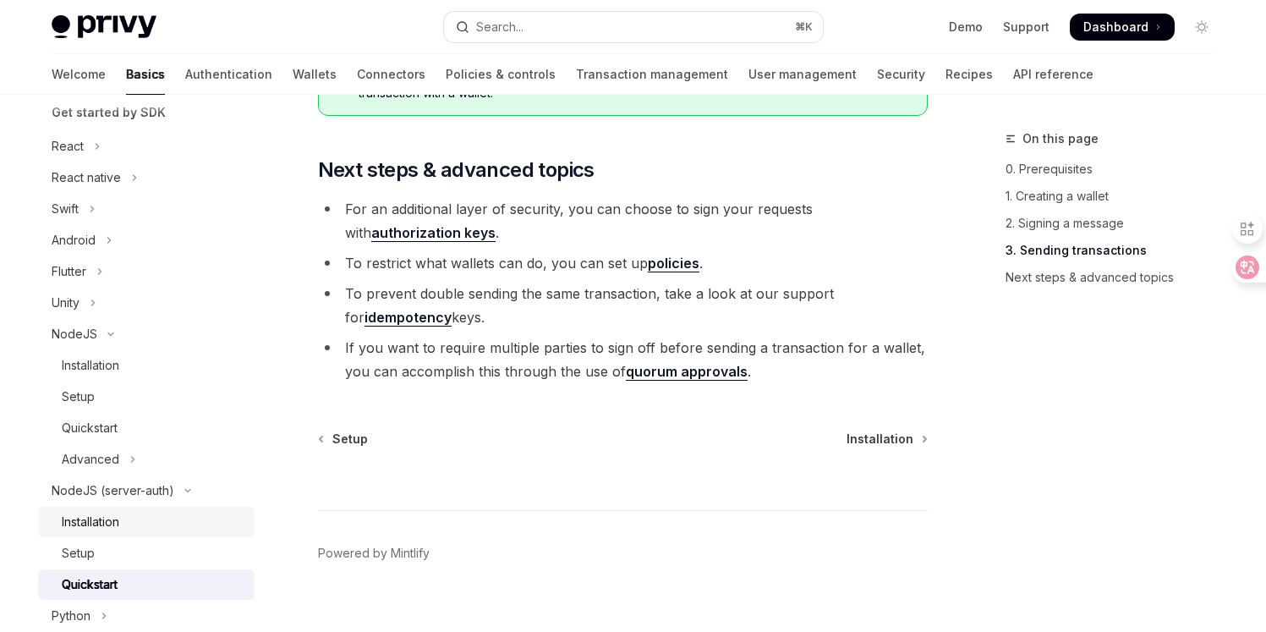
click at [132, 518] on div "Installation" at bounding box center [153, 522] width 183 height 20
type textarea "*"
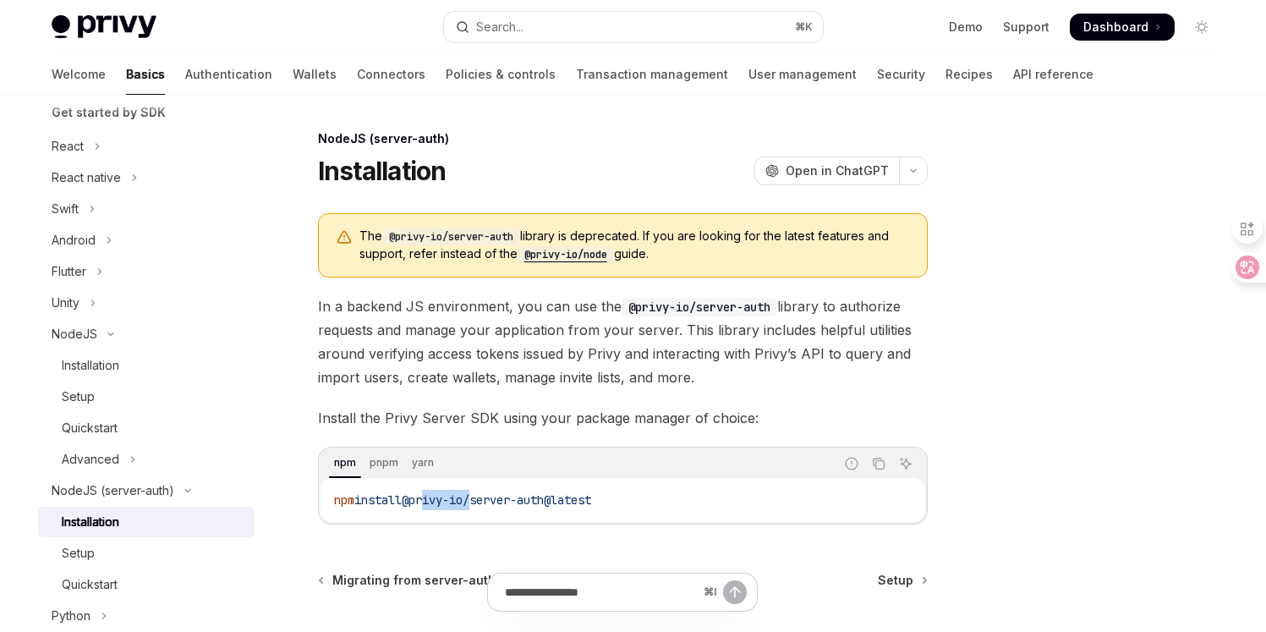
drag, startPoint x: 480, startPoint y: 504, endPoint x: 431, endPoint y: 505, distance: 49.1
click at [431, 505] on span "@privy-io/server-auth@latest" at bounding box center [496, 499] width 189 height 15
click at [425, 504] on span "@privy-io/server-auth@latest" at bounding box center [496, 499] width 189 height 15
copy span "privy-io"
click at [776, 238] on span "The @privy-io/server-auth library is deprecated. If you are looking for the lat…" at bounding box center [634, 246] width 551 height 36
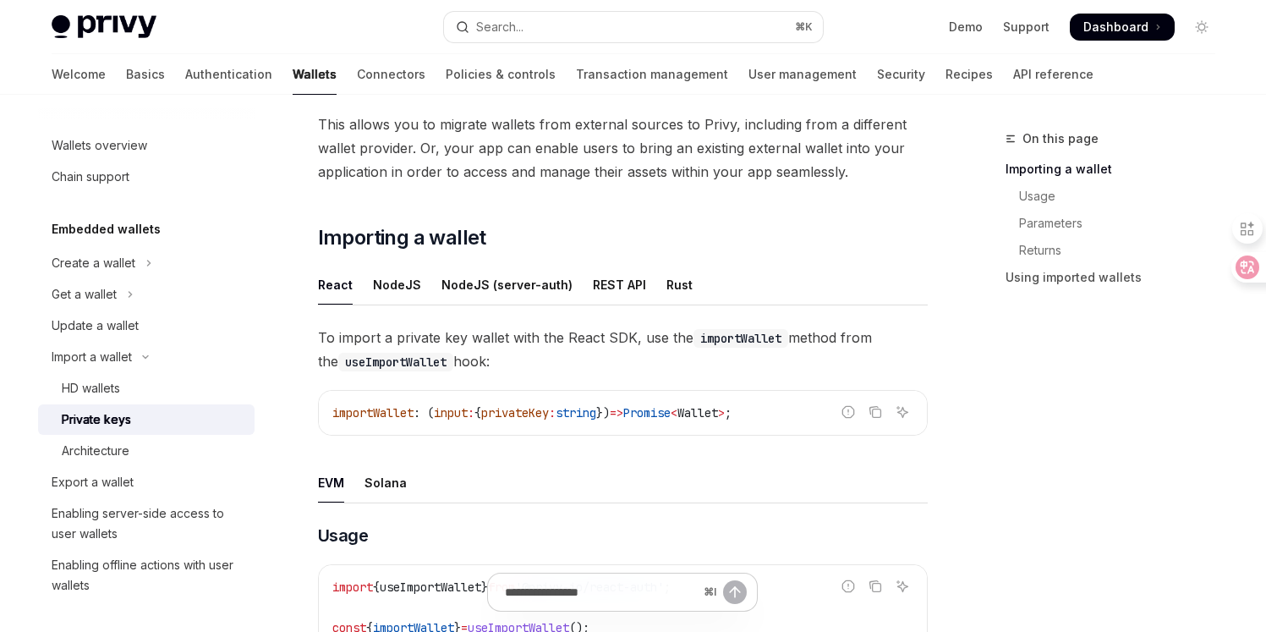
scroll to position [148, 0]
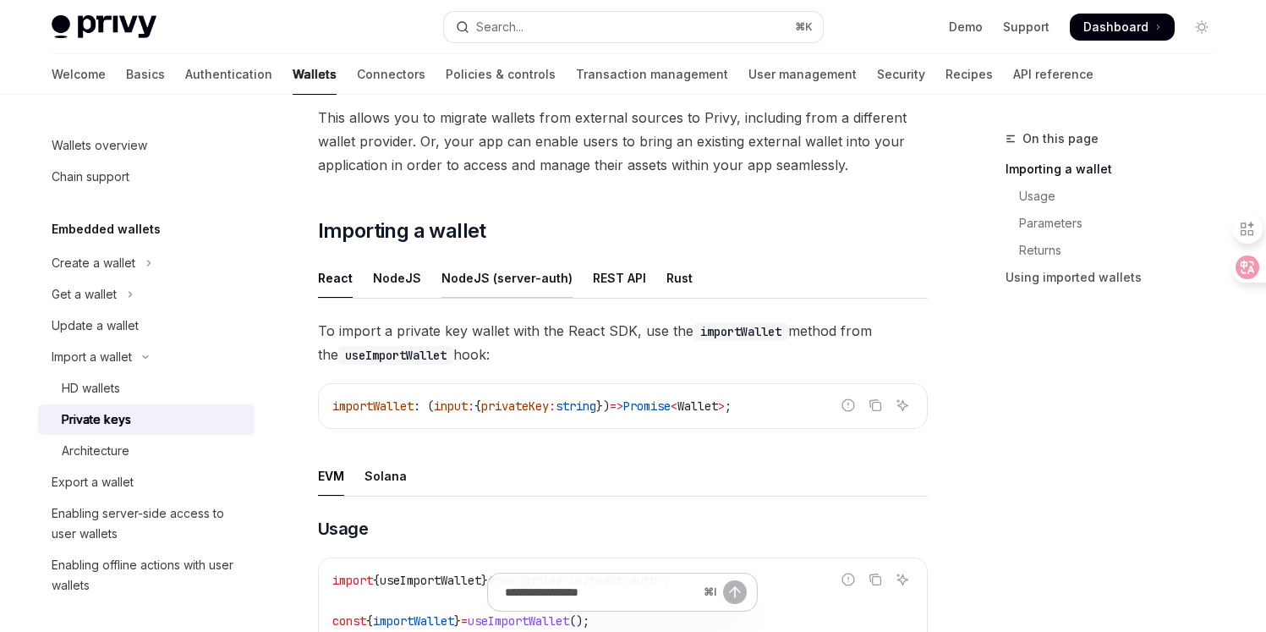
click at [533, 284] on div "NodeJS (server-auth)" at bounding box center [507, 278] width 131 height 40
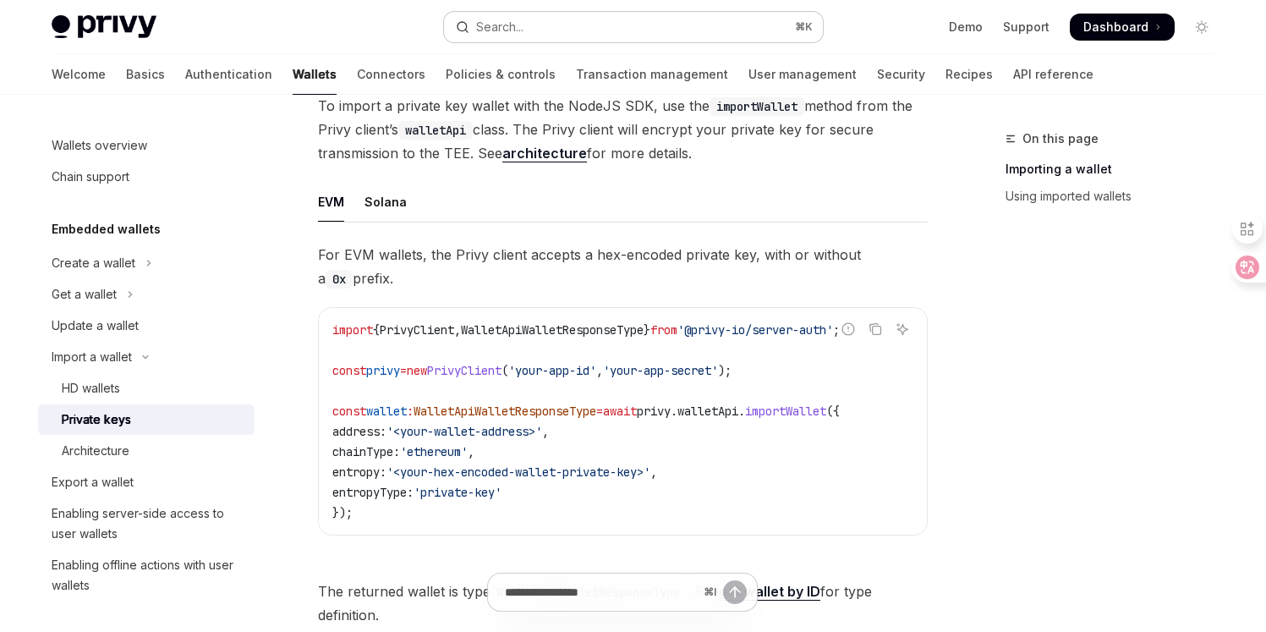
scroll to position [462, 0]
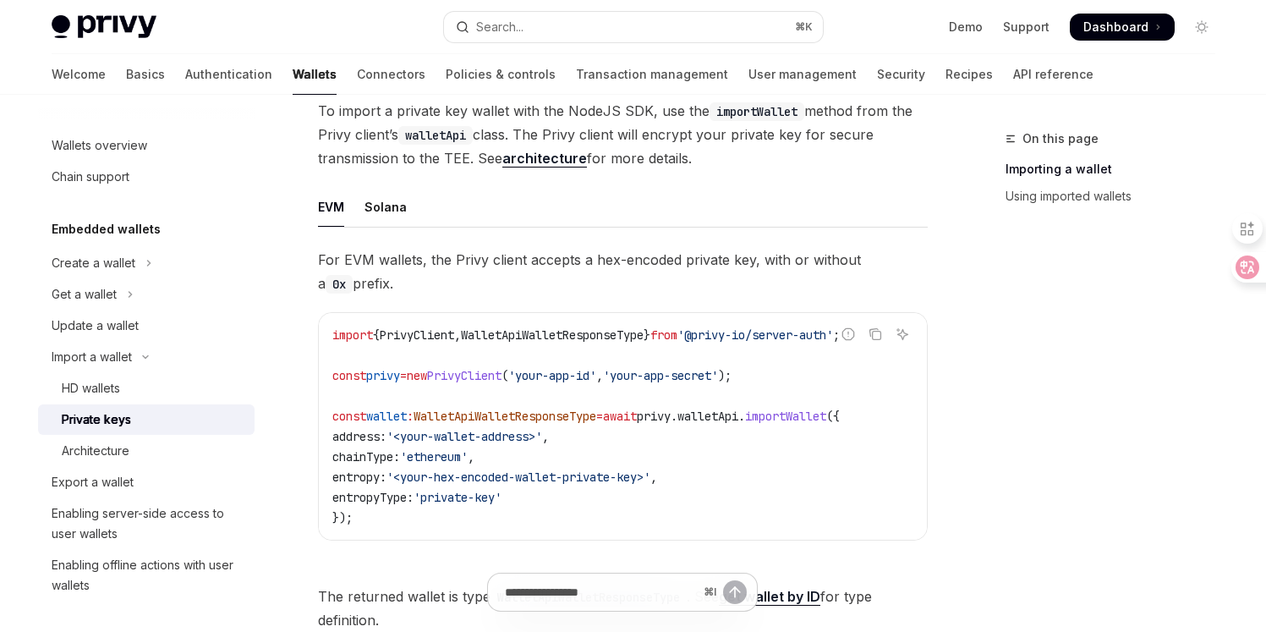
click at [826, 410] on span "importWallet" at bounding box center [785, 416] width 81 height 15
copy span "importWallet"
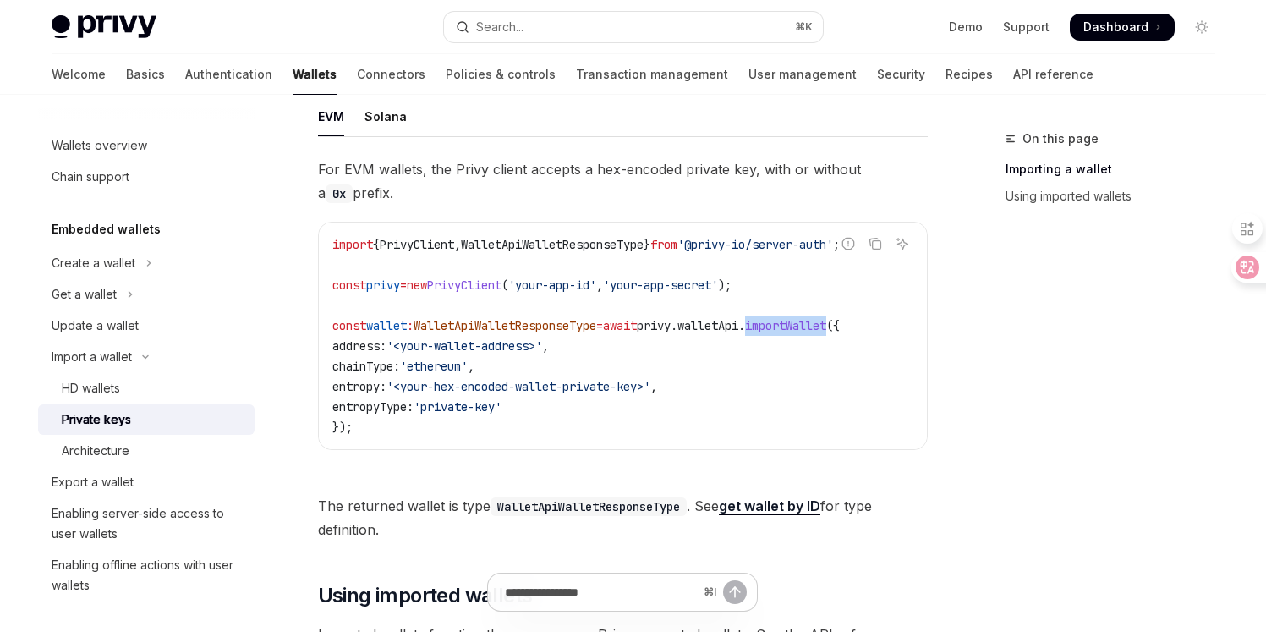
scroll to position [0, 0]
click at [582, 513] on code "WalletApiWalletResponseType" at bounding box center [589, 506] width 196 height 19
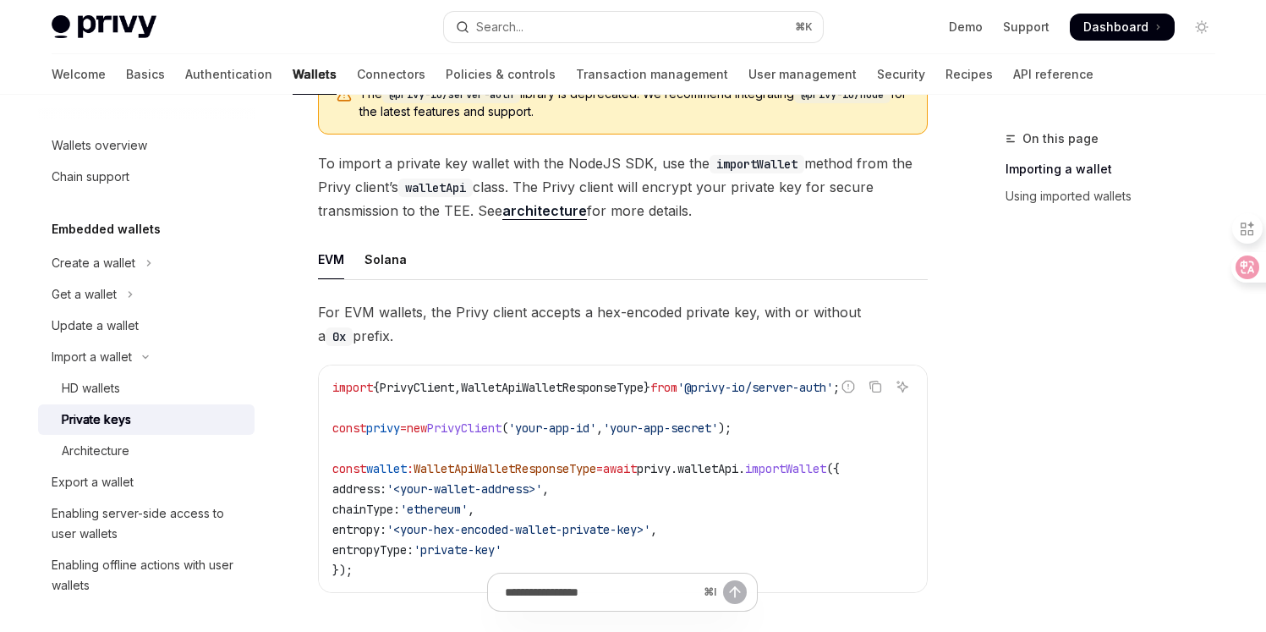
scroll to position [181, 0]
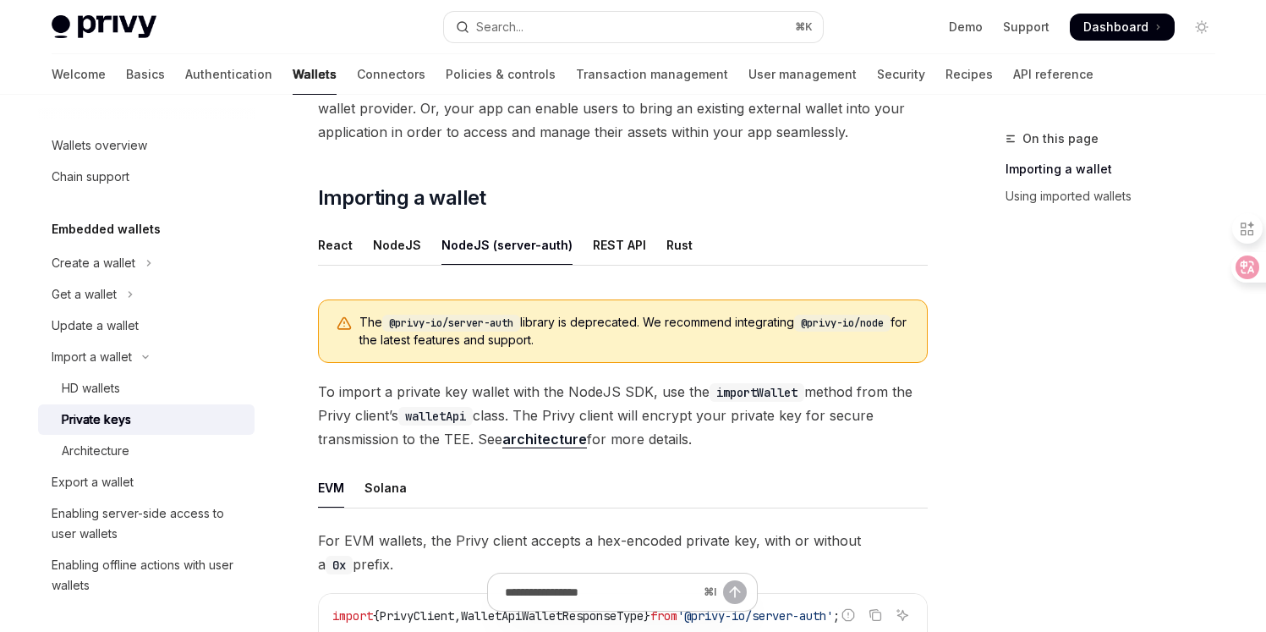
click at [635, 327] on span "The @privy-io/server-auth library is deprecated. We recommend integrating @priv…" at bounding box center [634, 331] width 551 height 35
click at [580, 323] on span "The @privy-io/server-auth library is deprecated. We recommend integrating @priv…" at bounding box center [634, 331] width 551 height 35
click at [453, 255] on div "NodeJS (server-auth)" at bounding box center [507, 245] width 131 height 40
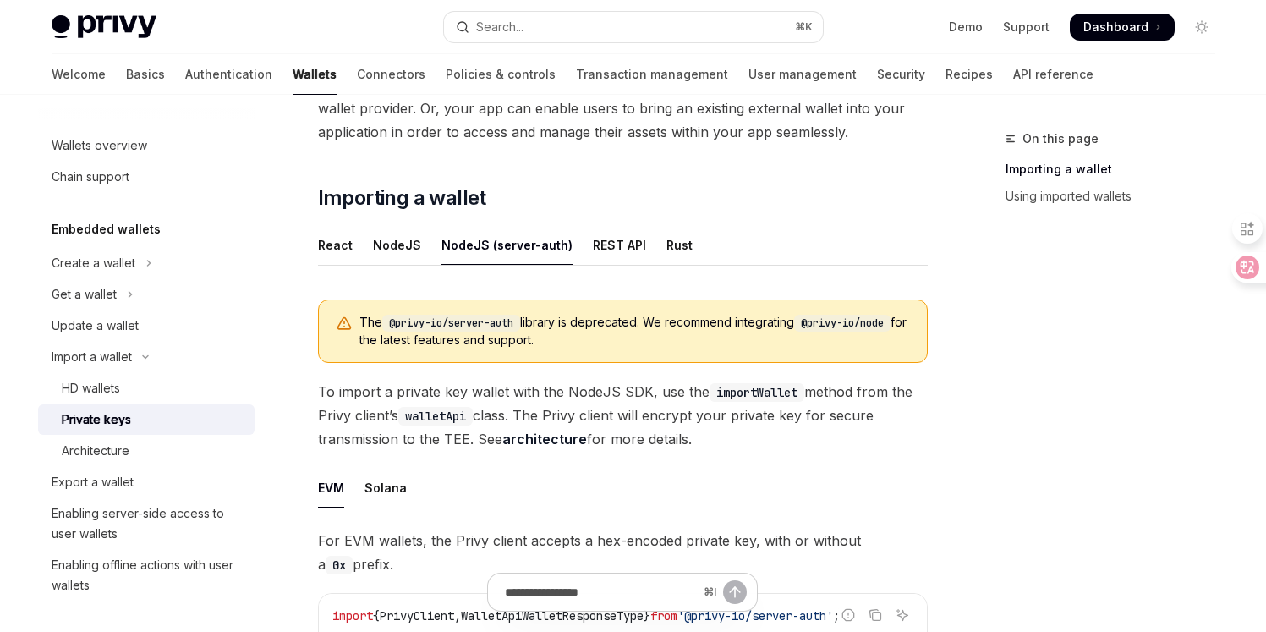
click at [453, 255] on div "NodeJS (server-auth)" at bounding box center [507, 245] width 131 height 40
type textarea "*"
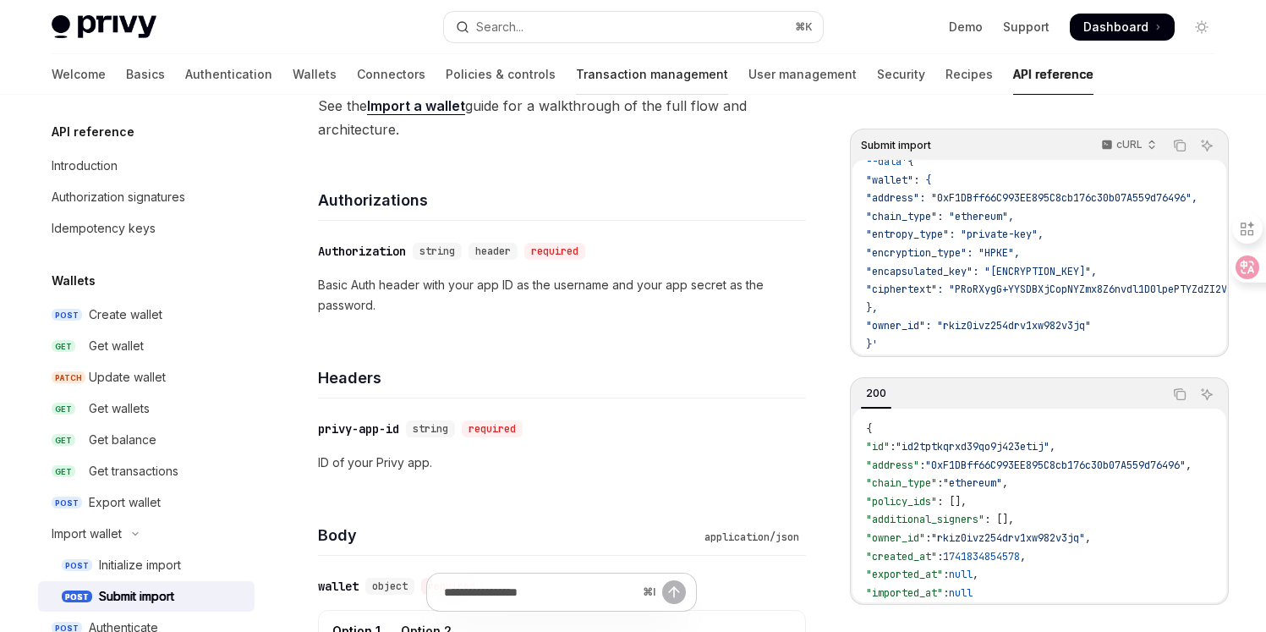
scroll to position [118, 0]
